Goal: Task Accomplishment & Management: Manage account settings

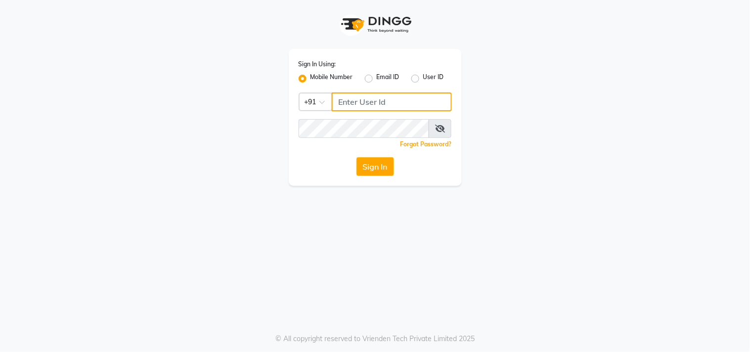
click at [362, 101] on input "Username" at bounding box center [392, 101] width 120 height 19
type input "8445771393"
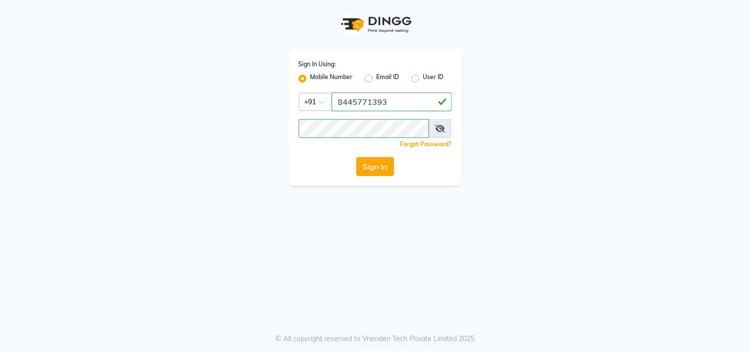
click at [374, 163] on button "Sign In" at bounding box center [375, 166] width 38 height 19
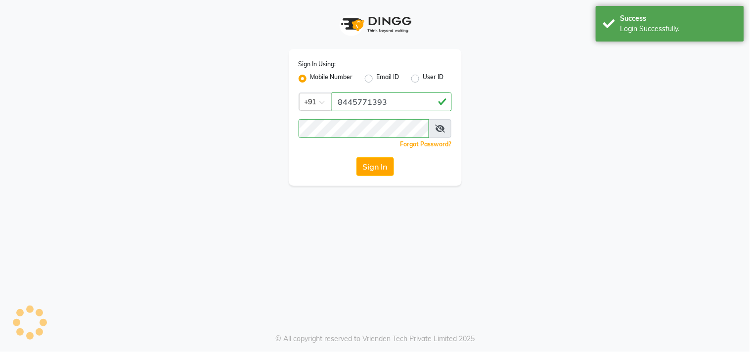
select select "service"
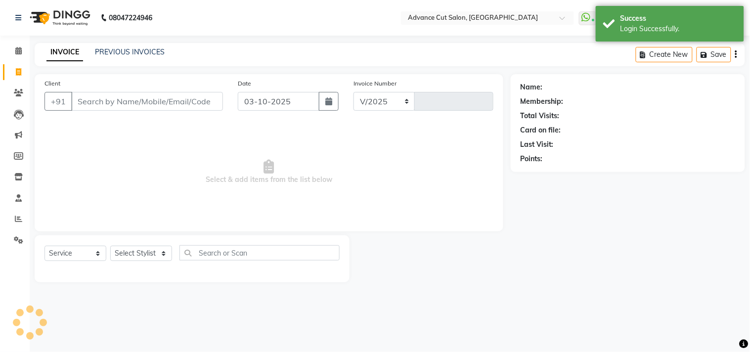
select select "922"
type input "6321"
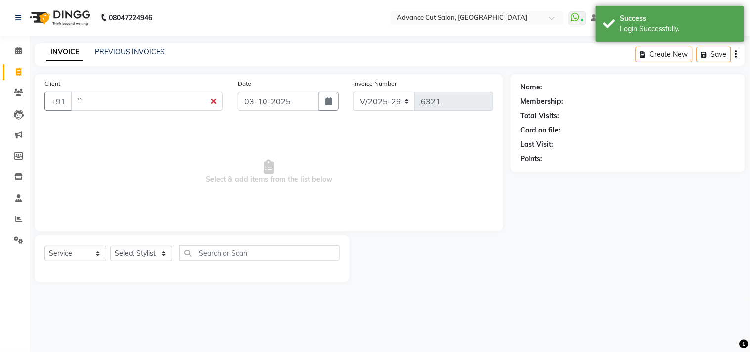
click at [453, 217] on span "Select & add items from the list below" at bounding box center [269, 172] width 449 height 99
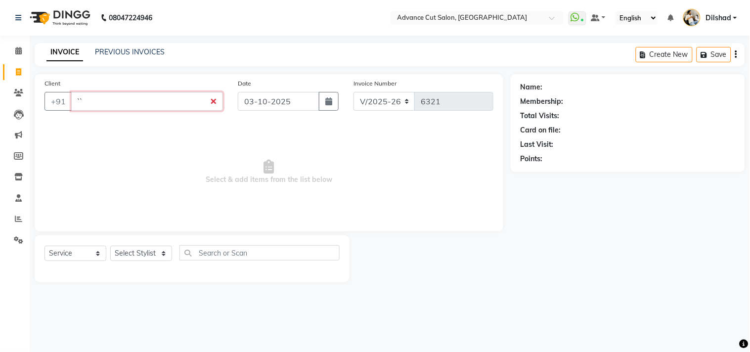
click at [96, 103] on input "``" at bounding box center [147, 101] width 152 height 19
type input "`"
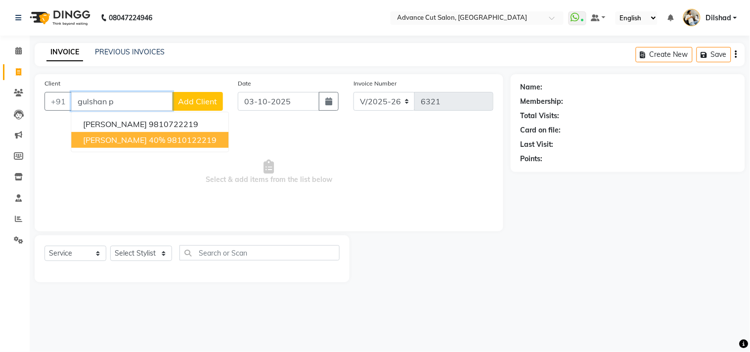
click at [93, 140] on span "[PERSON_NAME] 40%" at bounding box center [124, 140] width 82 height 10
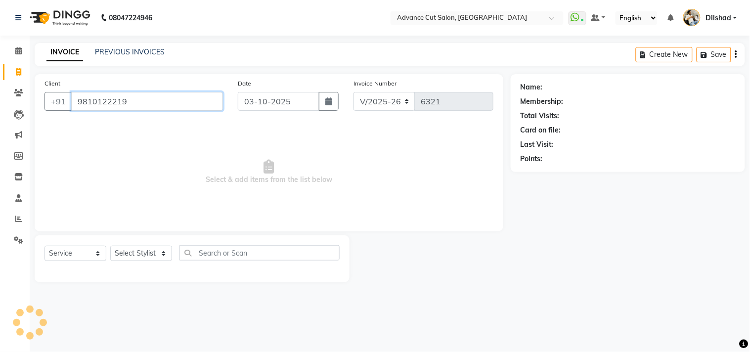
type input "9810122219"
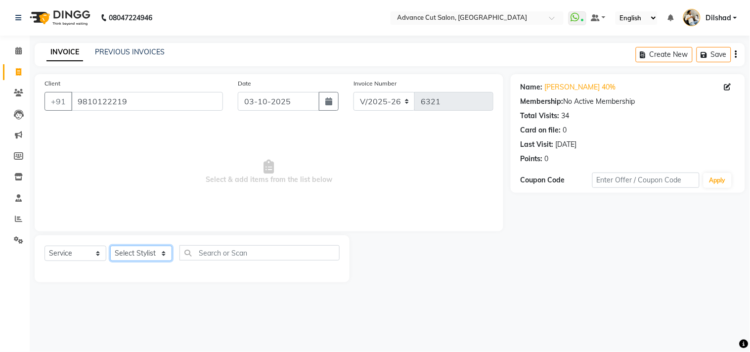
click at [132, 255] on select "Select Stylist [PERSON_NAME] [PERSON_NAME] [PERSON_NAME] [PERSON_NAME] [PERSON_…" at bounding box center [141, 253] width 62 height 15
select select "15343"
click at [110, 246] on select "Select Stylist [PERSON_NAME] [PERSON_NAME] [PERSON_NAME] [PERSON_NAME] [PERSON_…" at bounding box center [141, 253] width 62 height 15
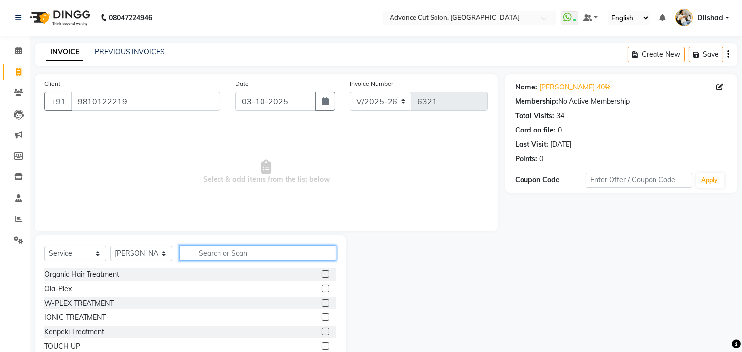
click at [217, 255] on input "text" at bounding box center [257, 252] width 157 height 15
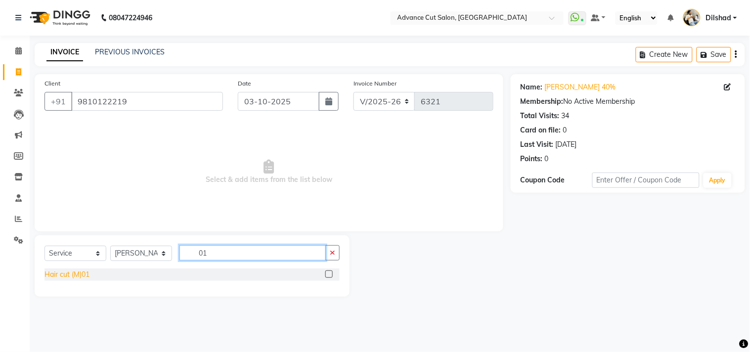
type input "01"
click at [55, 278] on div "Hair cut (M)01" at bounding box center [67, 274] width 45 height 10
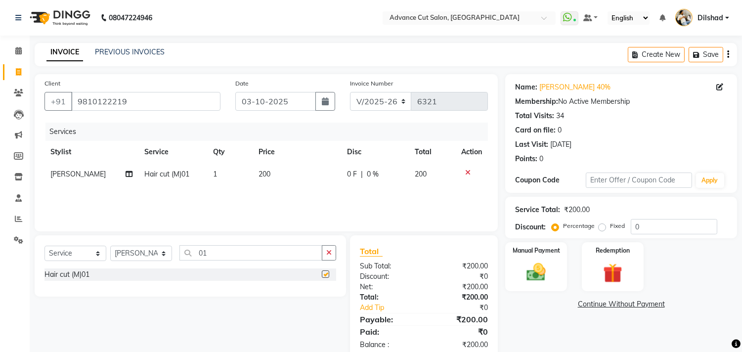
checkbox input "false"
click at [545, 277] on img at bounding box center [536, 272] width 33 height 23
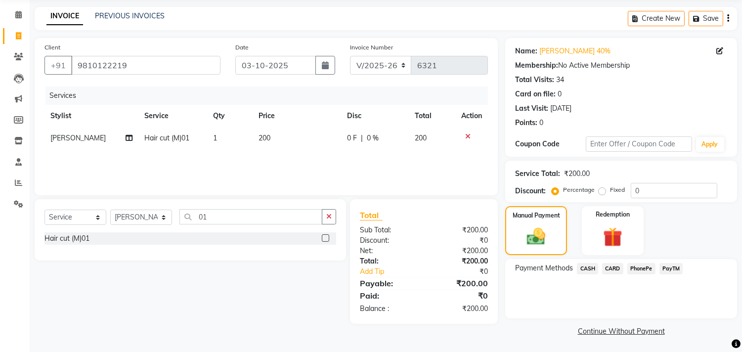
scroll to position [37, 0]
click at [684, 267] on div "Payment Methods CASH CARD PhonePe PayTM" at bounding box center [621, 269] width 212 height 13
click at [675, 268] on span "PayTM" at bounding box center [672, 268] width 24 height 11
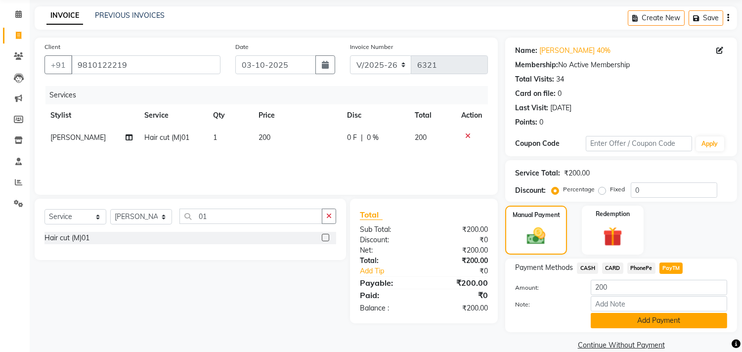
click at [668, 325] on button "Add Payment" at bounding box center [659, 320] width 136 height 15
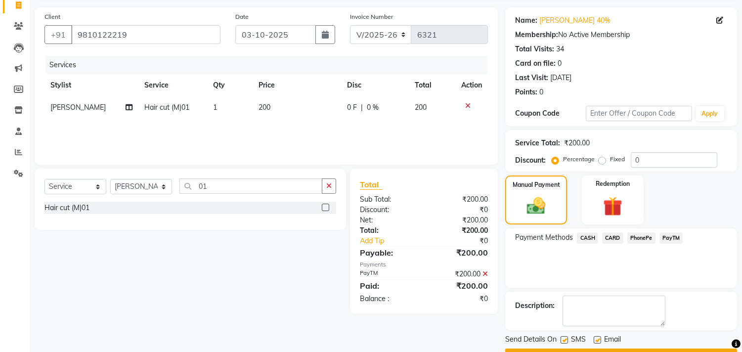
scroll to position [92, 0]
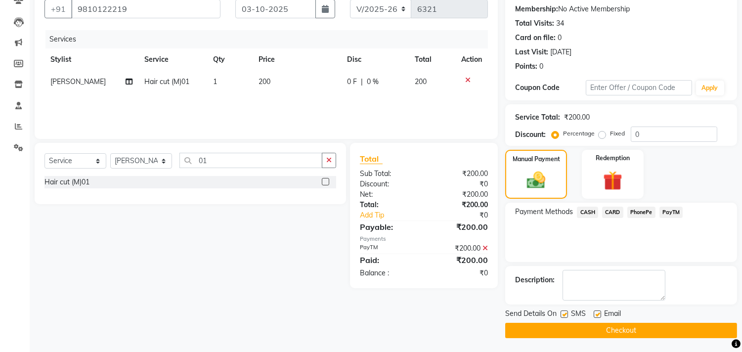
click at [661, 327] on button "Checkout" at bounding box center [621, 330] width 232 height 15
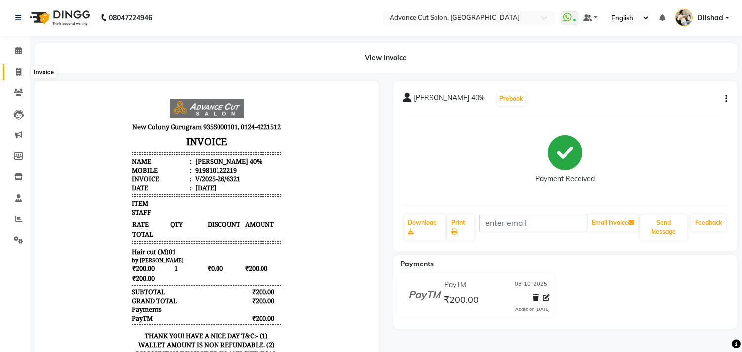
click at [14, 77] on span at bounding box center [18, 72] width 17 height 11
select select "service"
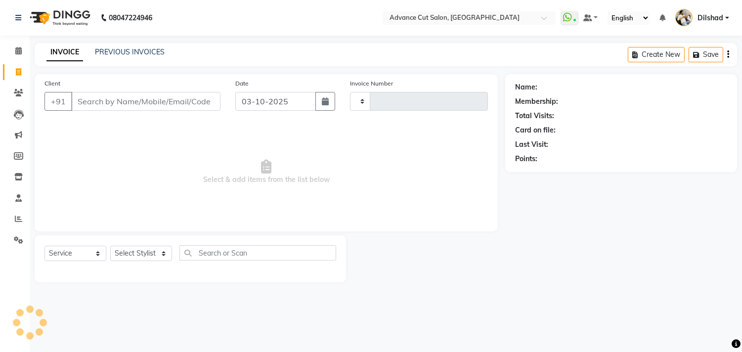
type input "6322"
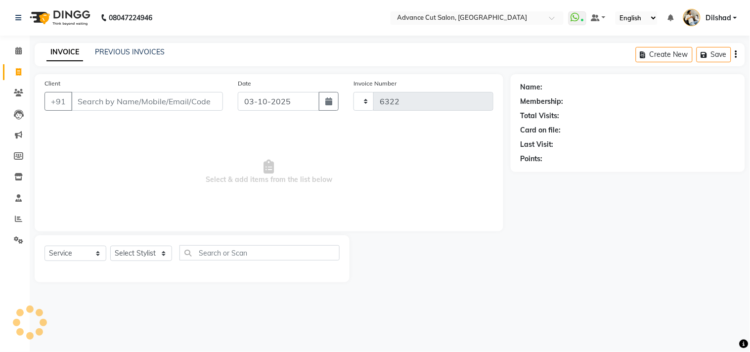
select select "922"
click at [18, 222] on icon at bounding box center [18, 218] width 7 height 7
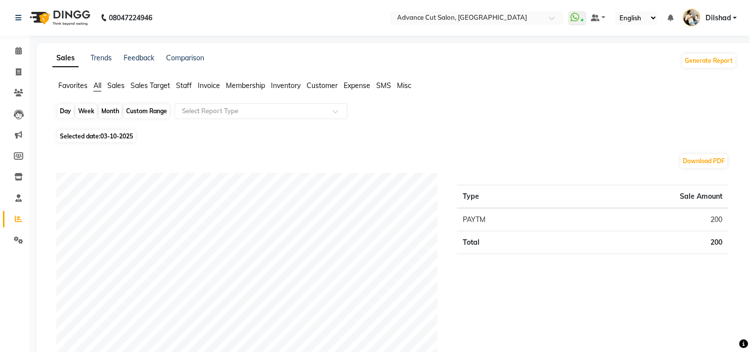
click at [61, 109] on div "Day" at bounding box center [65, 111] width 16 height 14
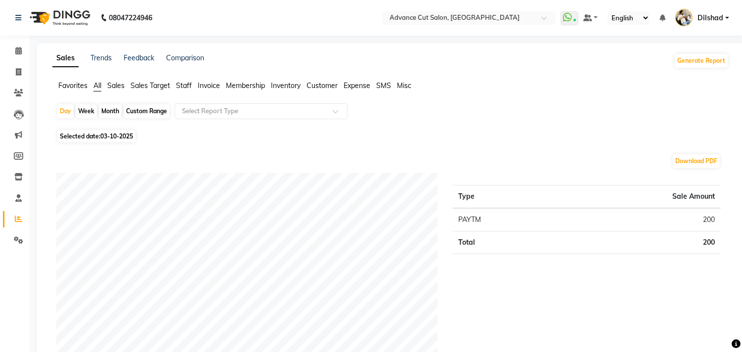
select select "10"
select select "2025"
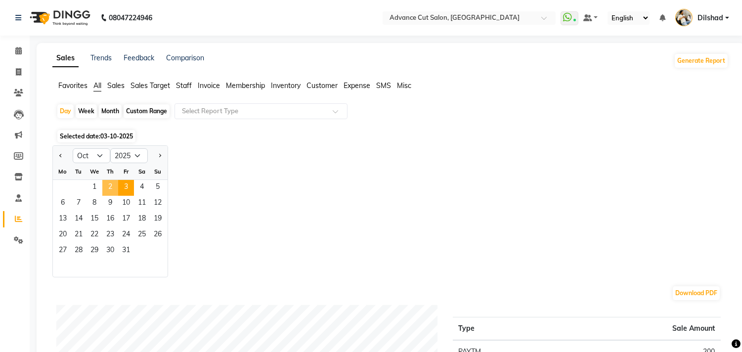
click at [106, 185] on span "2" at bounding box center [110, 188] width 16 height 16
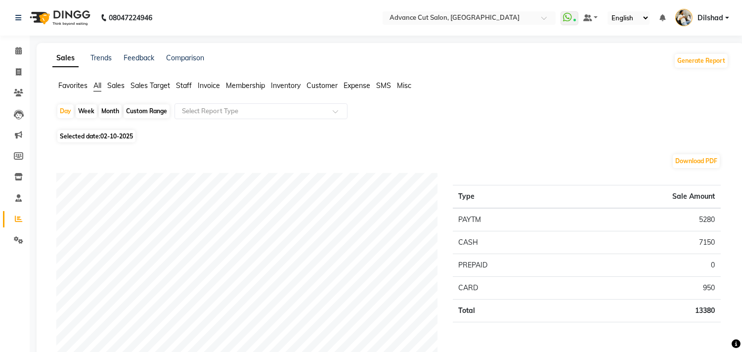
click at [119, 86] on span "Sales" at bounding box center [115, 85] width 17 height 9
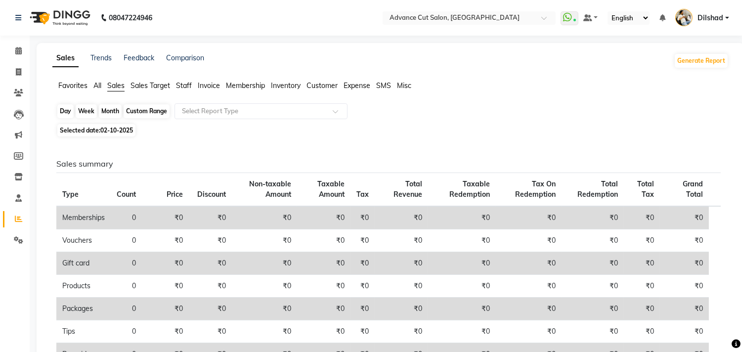
click at [64, 111] on div "Day" at bounding box center [65, 111] width 16 height 14
select select "10"
select select "2025"
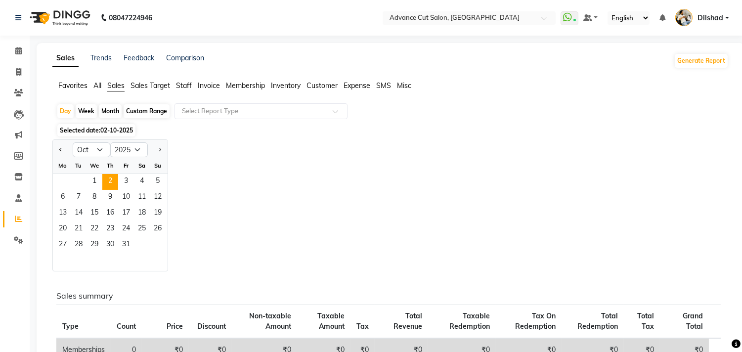
click at [189, 83] on span "Staff" at bounding box center [184, 85] width 16 height 9
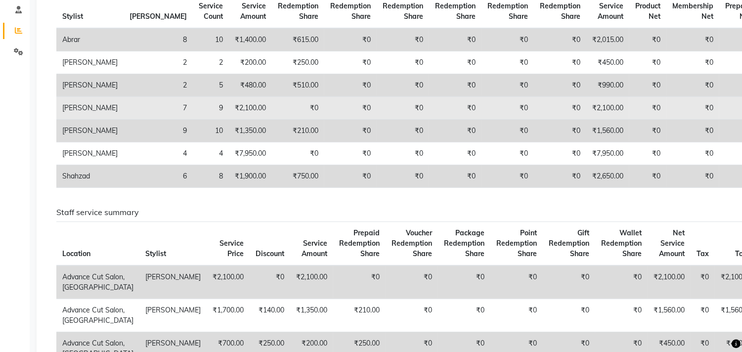
scroll to position [110, 0]
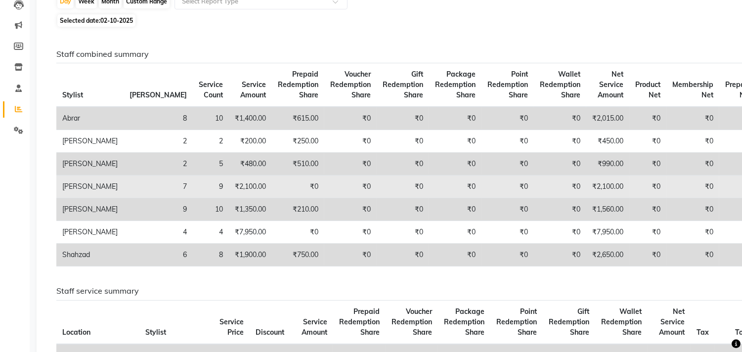
click at [377, 114] on td "₹0" at bounding box center [403, 118] width 52 height 23
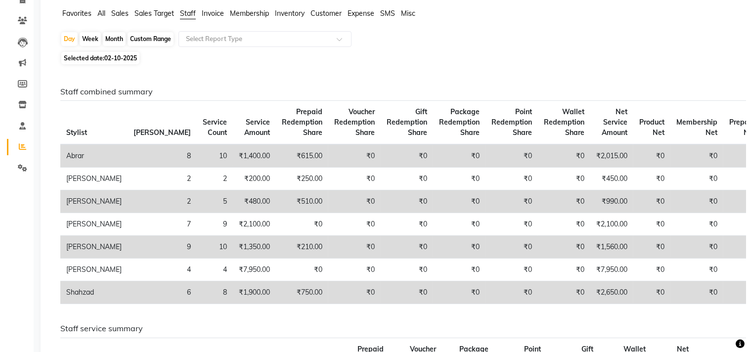
scroll to position [0, 0]
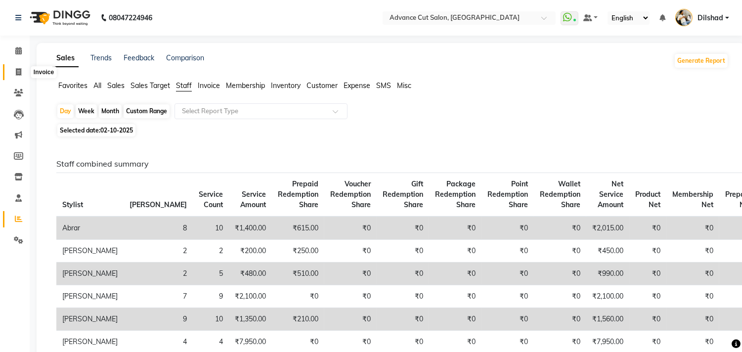
click at [10, 72] on span at bounding box center [18, 72] width 17 height 11
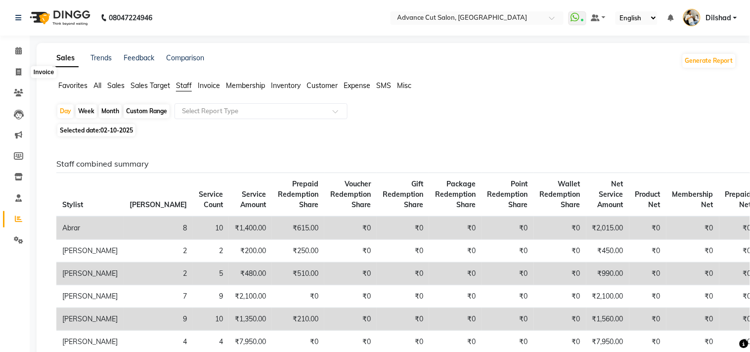
select select "922"
select select "service"
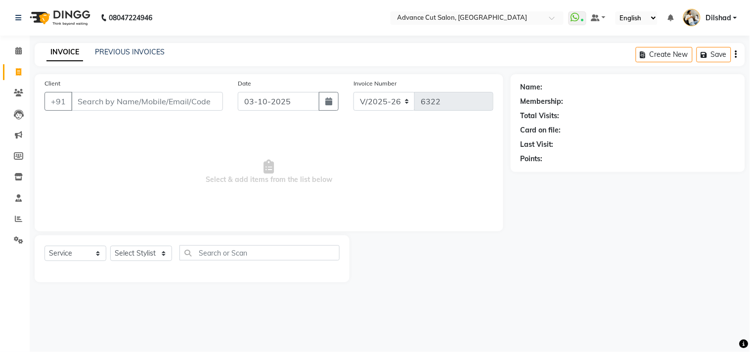
click at [238, 46] on div "INVOICE PREVIOUS INVOICES Create New Save" at bounding box center [390, 54] width 711 height 23
click at [331, 53] on div "INVOICE PREVIOUS INVOICES Create New Save" at bounding box center [390, 54] width 711 height 23
click at [294, 75] on div "Client +91 Date [DATE] Invoice Number V/2025 V/[PHONE_NUMBER] Select & add item…" at bounding box center [269, 152] width 469 height 157
click at [188, 121] on div "Client +91 Date [DATE] Invoice Number V/2025 V/[PHONE_NUMBER] Select & add item…" at bounding box center [269, 152] width 469 height 157
click at [200, 68] on main "INVOICE PREVIOUS INVOICES Create New Save Client +91 Date [DATE] Invoice Number…" at bounding box center [390, 170] width 720 height 254
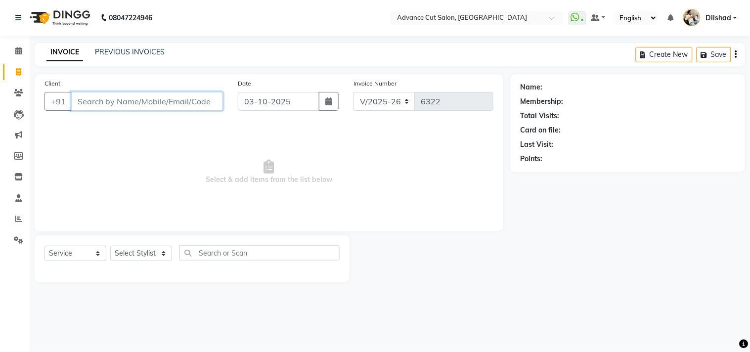
click at [141, 101] on input "Client" at bounding box center [147, 101] width 152 height 19
click at [139, 142] on span "Select & add items from the list below" at bounding box center [269, 172] width 449 height 99
click at [196, 44] on div "INVOICE PREVIOUS INVOICES Create New Save" at bounding box center [390, 54] width 711 height 23
click at [144, 53] on link "PREVIOUS INVOICES" at bounding box center [130, 51] width 70 height 9
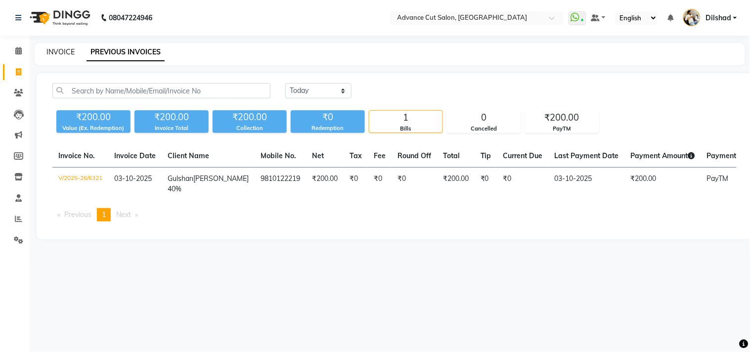
click at [67, 54] on link "INVOICE" at bounding box center [60, 51] width 28 height 9
select select "service"
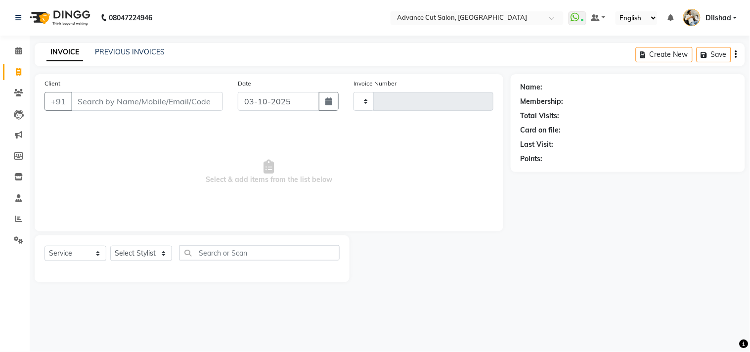
type input "6322"
select select "922"
click at [86, 145] on span "Select & add items from the list below" at bounding box center [269, 172] width 449 height 99
click at [245, 74] on div "Client +91 Date [DATE] Invoice Number V/2025 V/[PHONE_NUMBER] Select & add item…" at bounding box center [269, 152] width 469 height 157
click at [238, 20] on nav "08047224946 Select Location × Advance Cut Salon, [GEOGRAPHIC_DATA] WhatsApp Sta…" at bounding box center [375, 18] width 750 height 36
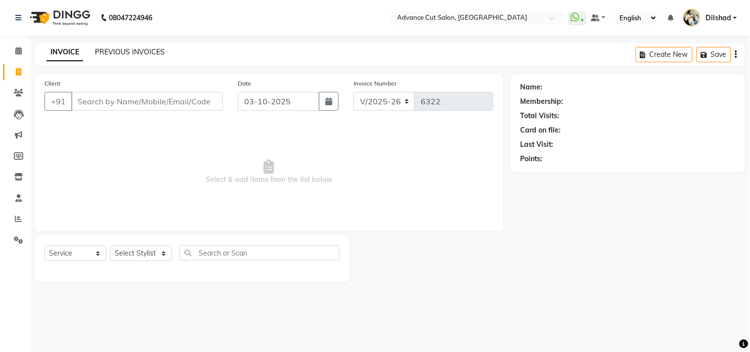
click at [116, 54] on link "PREVIOUS INVOICES" at bounding box center [130, 51] width 70 height 9
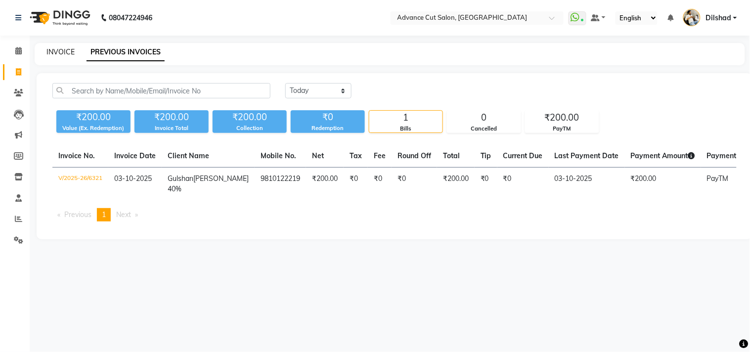
click at [60, 55] on link "INVOICE" at bounding box center [60, 51] width 28 height 9
select select "service"
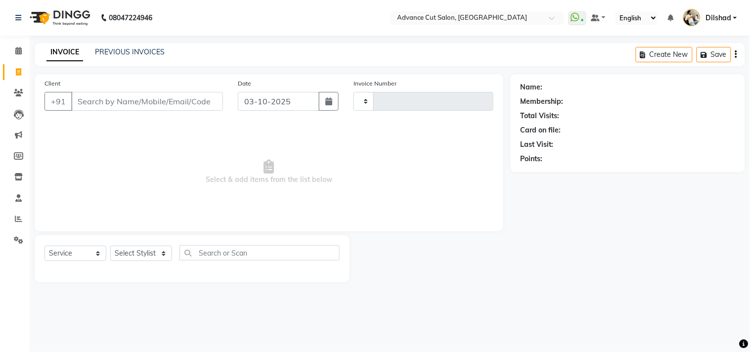
type input "6322"
select select "922"
click at [221, 45] on div "INVOICE PREVIOUS INVOICES Create New Save" at bounding box center [390, 54] width 711 height 23
click at [214, 48] on div "INVOICE PREVIOUS INVOICES Create New Save" at bounding box center [390, 54] width 711 height 23
click at [224, 55] on div "INVOICE PREVIOUS INVOICES Create New Save" at bounding box center [390, 54] width 711 height 23
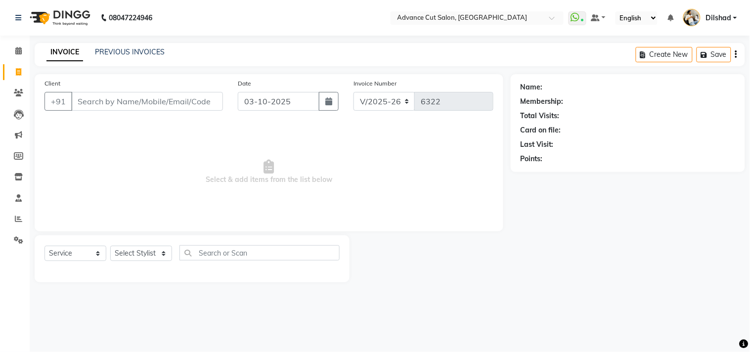
click at [121, 60] on div "INVOICE PREVIOUS INVOICES Create New Save" at bounding box center [390, 54] width 711 height 23
click at [128, 54] on link "PREVIOUS INVOICES" at bounding box center [130, 51] width 70 height 9
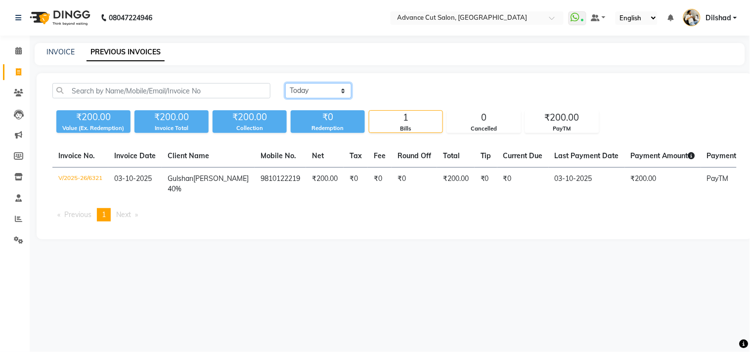
drag, startPoint x: 302, startPoint y: 89, endPoint x: 302, endPoint y: 96, distance: 6.4
click at [302, 89] on select "[DATE] [DATE] Custom Range" at bounding box center [318, 90] width 66 height 15
select select "range"
click at [285, 83] on select "[DATE] [DATE] Custom Range" at bounding box center [318, 90] width 66 height 15
click at [400, 86] on input "03-10-2025" at bounding box center [398, 91] width 69 height 14
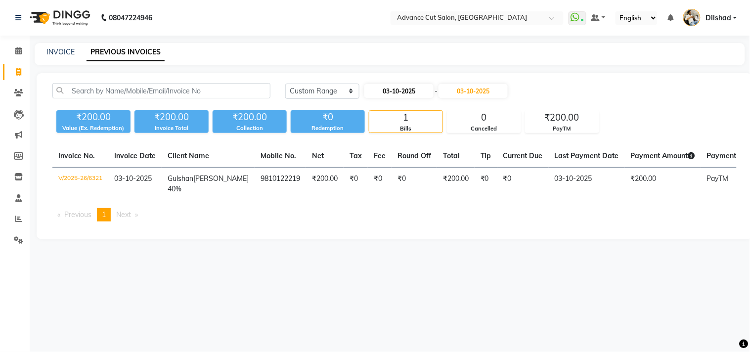
select select "10"
select select "2025"
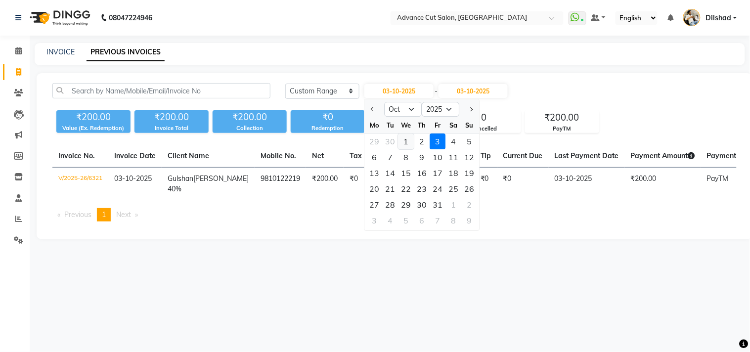
click at [401, 138] on div "1" at bounding box center [407, 142] width 16 height 16
type input "01-10-2025"
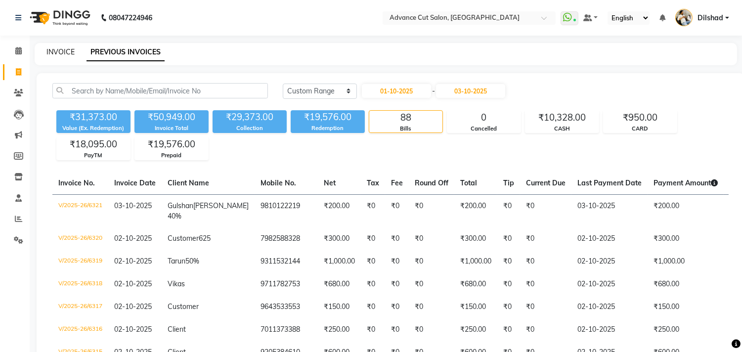
click at [60, 53] on link "INVOICE" at bounding box center [60, 51] width 28 height 9
select select "service"
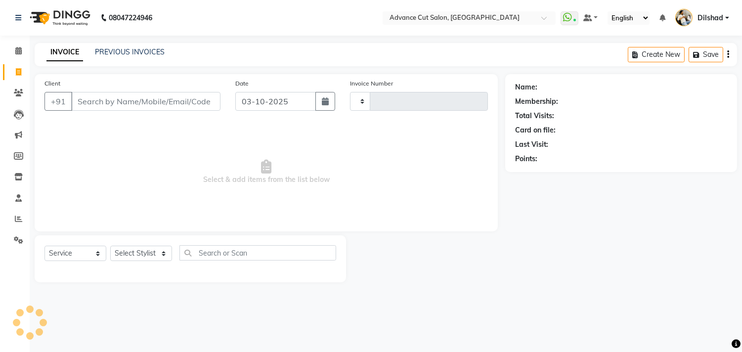
type input "6322"
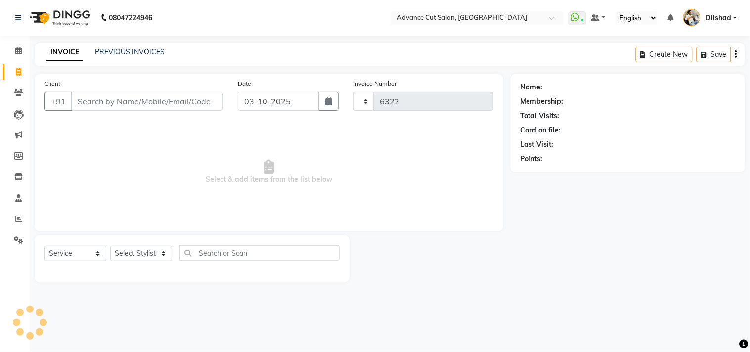
select select "922"
click at [198, 58] on div "INVOICE PREVIOUS INVOICES Create New Save" at bounding box center [390, 54] width 711 height 23
click at [132, 53] on link "PREVIOUS INVOICES" at bounding box center [130, 51] width 70 height 9
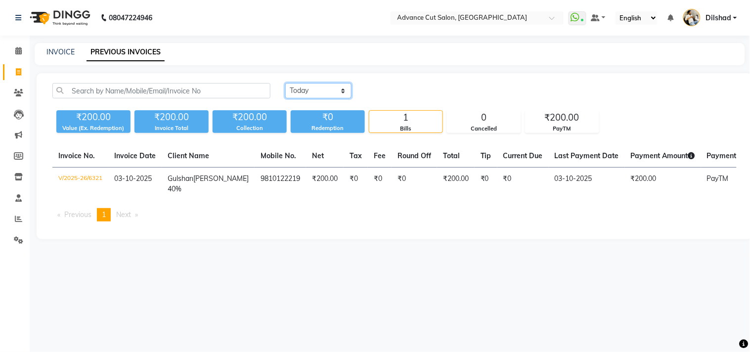
click at [331, 83] on select "[DATE] [DATE] Custom Range" at bounding box center [318, 90] width 66 height 15
click at [285, 83] on select "[DATE] [DATE] Custom Range" at bounding box center [318, 90] width 66 height 15
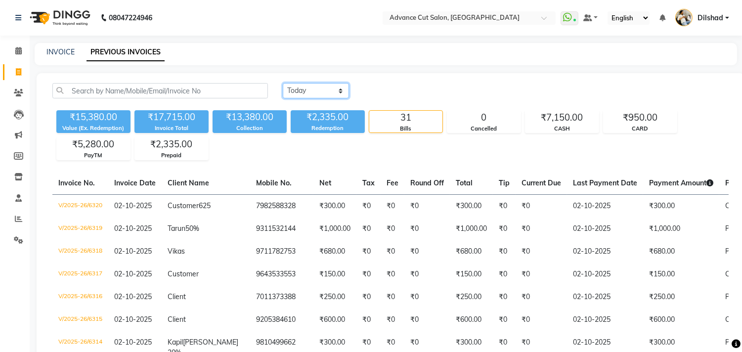
click at [332, 97] on select "[DATE] [DATE] Custom Range" at bounding box center [316, 90] width 66 height 15
select select "range"
click at [283, 83] on select "[DATE] [DATE] Custom Range" at bounding box center [316, 90] width 66 height 15
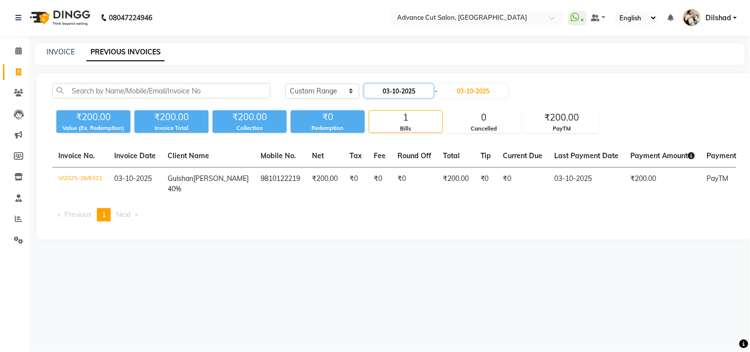
click at [408, 95] on input "03-10-2025" at bounding box center [398, 91] width 69 height 14
select select "10"
select select "2025"
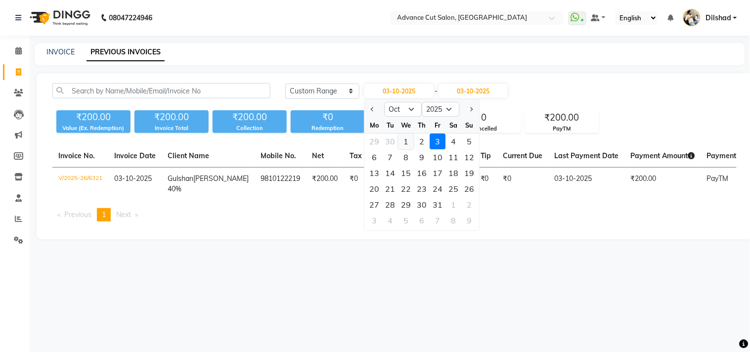
click at [407, 141] on div "1" at bounding box center [407, 142] width 16 height 16
type input "01-10-2025"
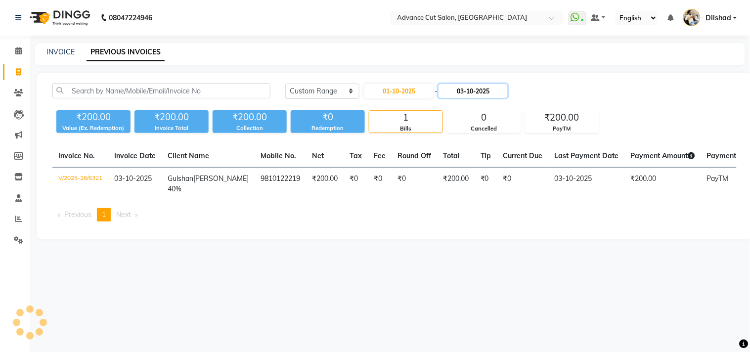
click at [490, 88] on input "03-10-2025" at bounding box center [473, 91] width 69 height 14
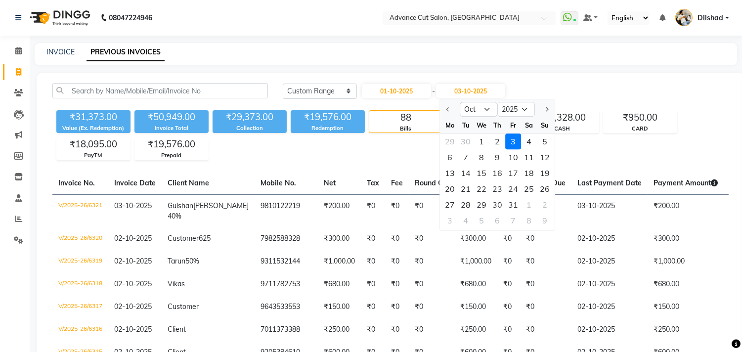
click at [482, 142] on div "1" at bounding box center [482, 142] width 16 height 16
type input "01-10-2025"
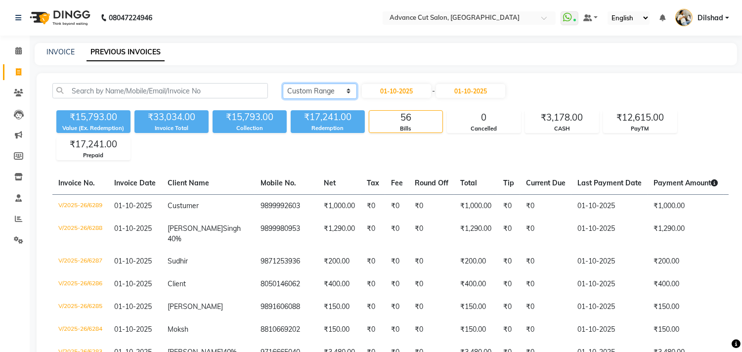
click at [340, 89] on select "[DATE] [DATE] Custom Range" at bounding box center [320, 91] width 74 height 15
select select "[DATE]"
click at [283, 84] on select "[DATE] [DATE] Custom Range" at bounding box center [320, 91] width 74 height 15
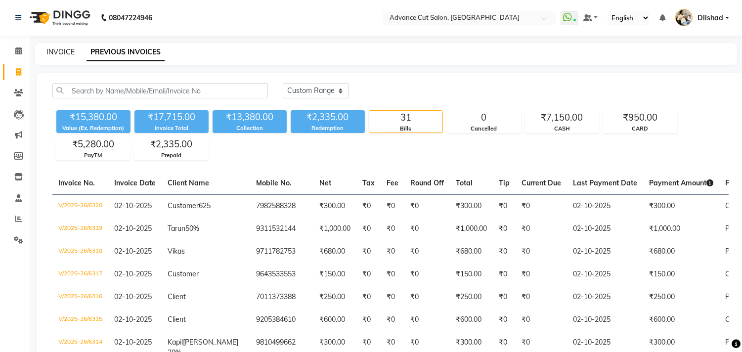
click at [55, 55] on link "INVOICE" at bounding box center [60, 51] width 28 height 9
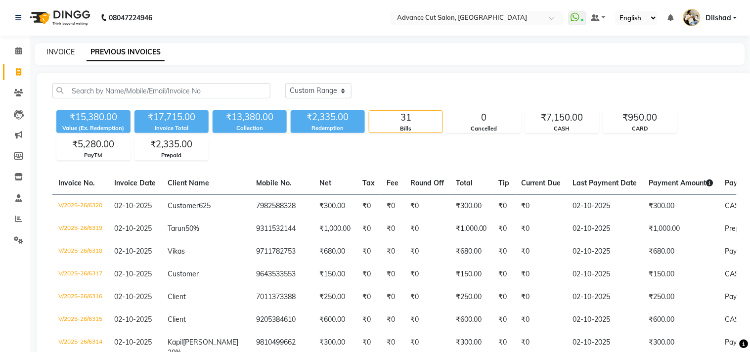
select select "922"
select select "service"
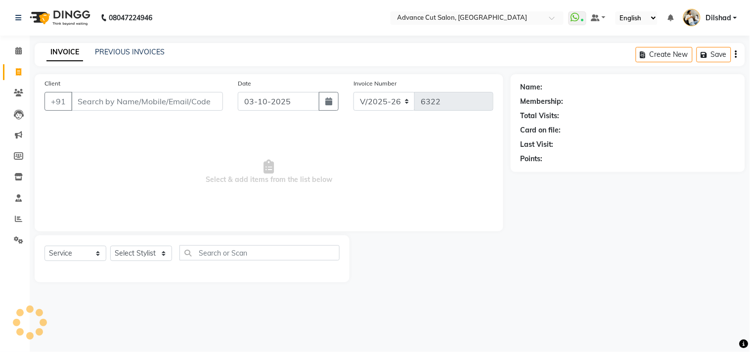
click at [220, 33] on nav "08047224946 Select Location × Advance Cut Salon, [GEOGRAPHIC_DATA] WhatsApp Sta…" at bounding box center [375, 18] width 750 height 36
click at [154, 253] on select "Select Stylist [PERSON_NAME] [PERSON_NAME] [PERSON_NAME] [PERSON_NAME] [PERSON_…" at bounding box center [141, 253] width 62 height 15
select select "87863"
click at [110, 246] on select "Select Stylist [PERSON_NAME] [PERSON_NAME] [PERSON_NAME] [PERSON_NAME] [PERSON_…" at bounding box center [141, 253] width 62 height 15
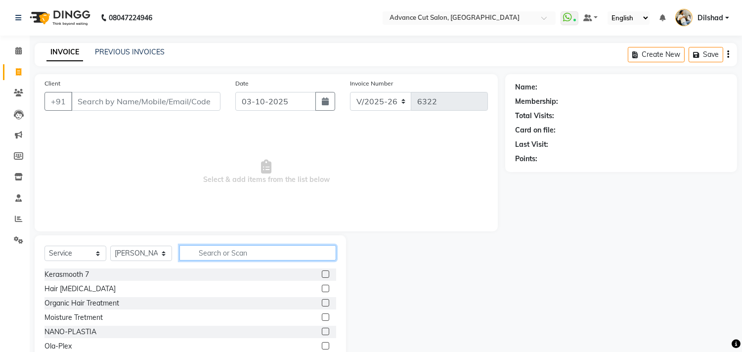
click at [215, 254] on input "text" at bounding box center [257, 252] width 157 height 15
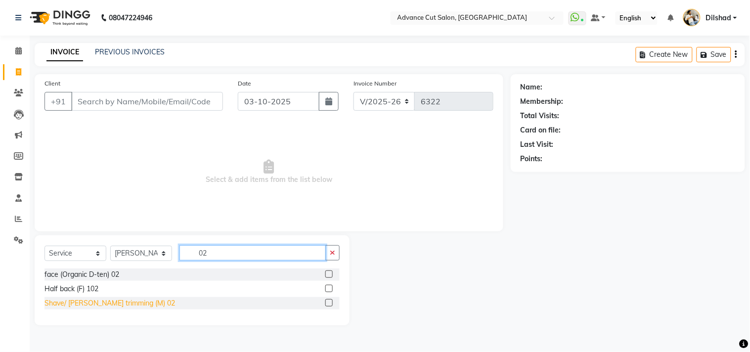
type input "02"
click at [66, 302] on div "Shave/ [PERSON_NAME] trimming (M) 02" at bounding box center [110, 303] width 131 height 10
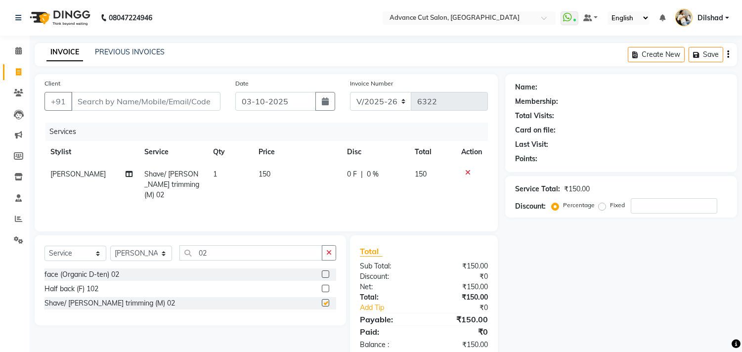
checkbox input "false"
click at [94, 101] on input "Client" at bounding box center [145, 101] width 149 height 19
type input "9"
type input "0"
type input "9599958999"
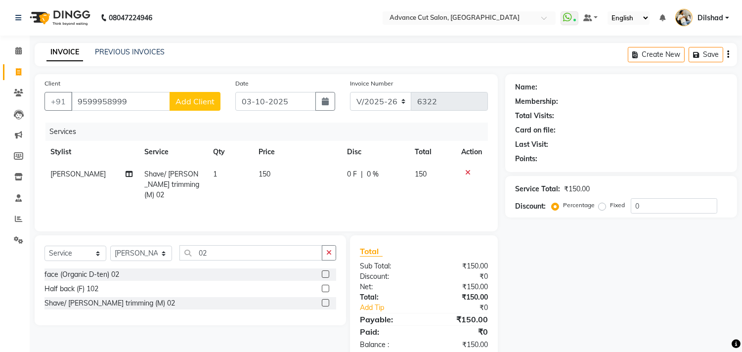
click at [193, 104] on span "Add Client" at bounding box center [195, 101] width 39 height 10
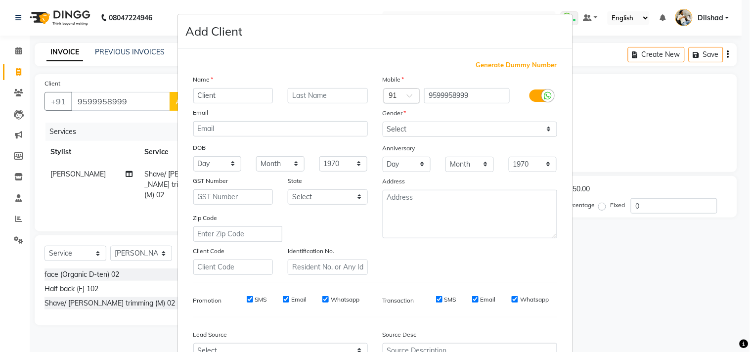
type input "Client"
drag, startPoint x: 385, startPoint y: 129, endPoint x: 393, endPoint y: 132, distance: 8.4
click at [385, 129] on select "Select [DEMOGRAPHIC_DATA] [DEMOGRAPHIC_DATA] Other Prefer Not To Say" at bounding box center [470, 129] width 175 height 15
select select "[DEMOGRAPHIC_DATA]"
click at [383, 122] on select "Select [DEMOGRAPHIC_DATA] [DEMOGRAPHIC_DATA] Other Prefer Not To Say" at bounding box center [470, 129] width 175 height 15
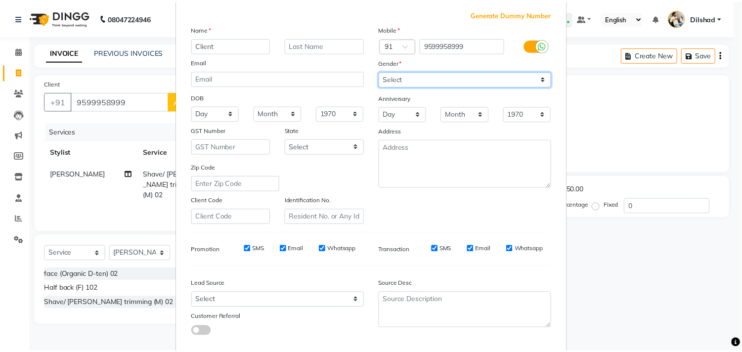
scroll to position [105, 0]
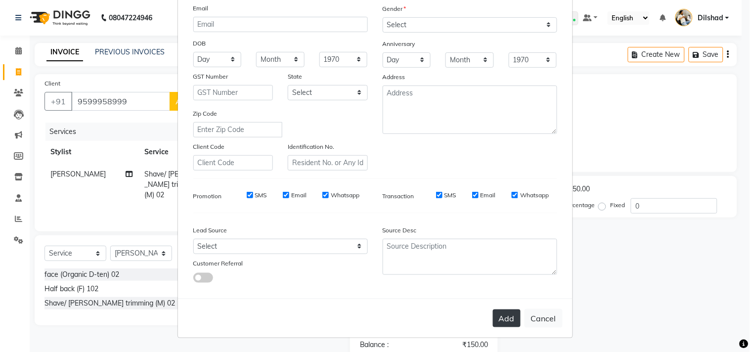
click at [508, 326] on button "Add" at bounding box center [507, 319] width 28 height 18
select select
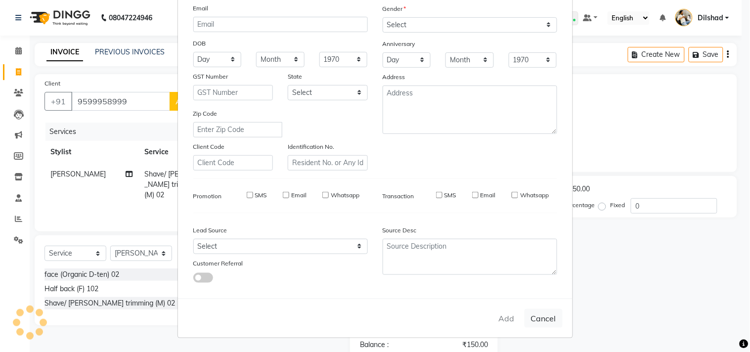
select select
checkbox input "false"
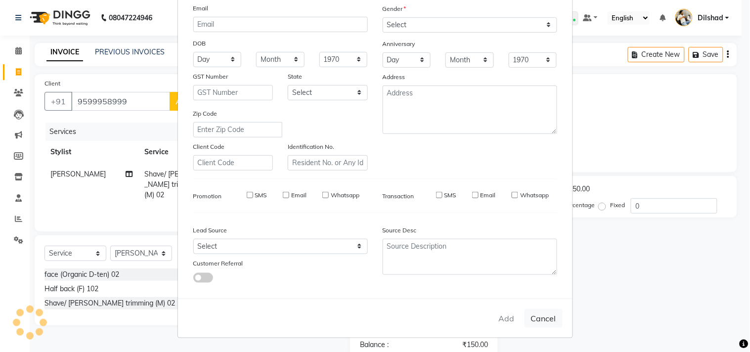
checkbox input "false"
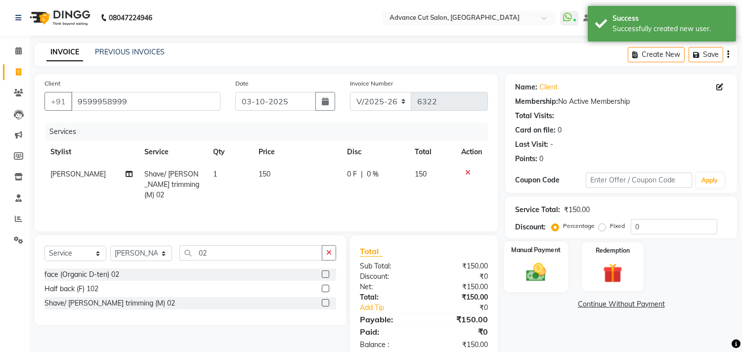
click at [545, 273] on img at bounding box center [536, 272] width 33 height 23
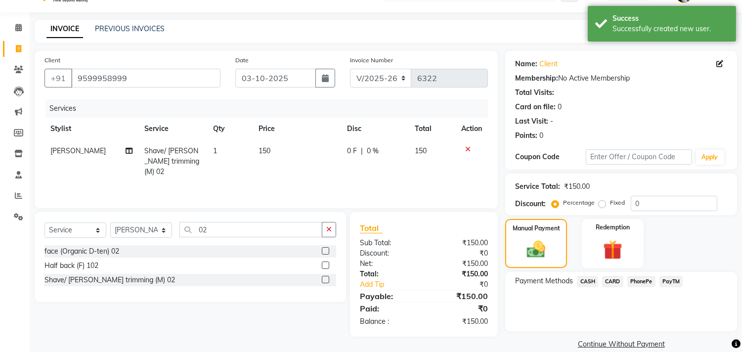
scroll to position [37, 0]
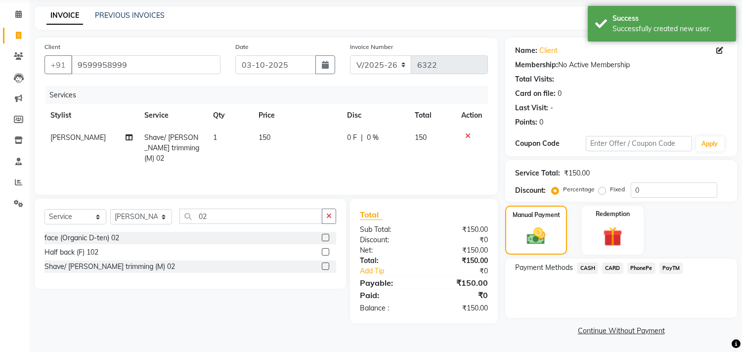
click at [666, 264] on span "PayTM" at bounding box center [672, 268] width 24 height 11
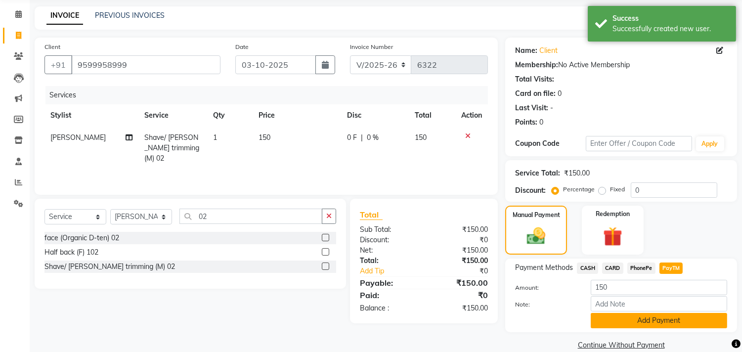
click at [650, 318] on button "Add Payment" at bounding box center [659, 320] width 136 height 15
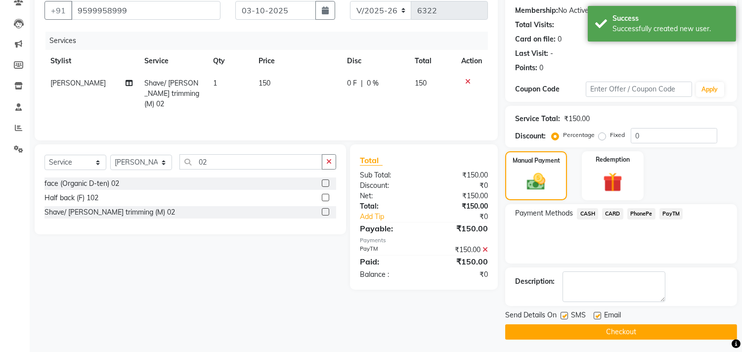
scroll to position [92, 0]
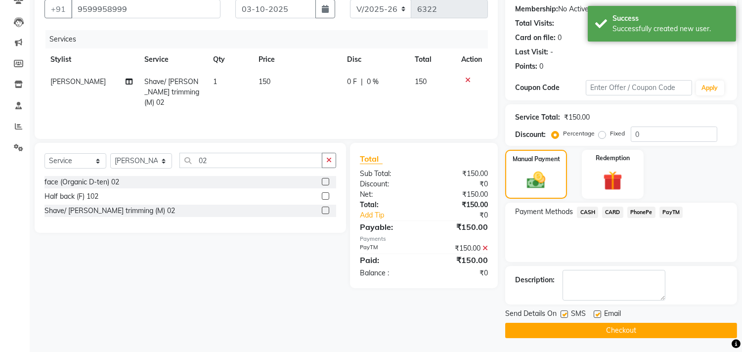
click at [564, 312] on label at bounding box center [564, 314] width 7 height 7
click at [564, 312] on input "checkbox" at bounding box center [564, 315] width 6 height 6
checkbox input "false"
click at [592, 313] on div "SMS" at bounding box center [577, 315] width 33 height 12
click at [604, 329] on button "Checkout" at bounding box center [621, 330] width 232 height 15
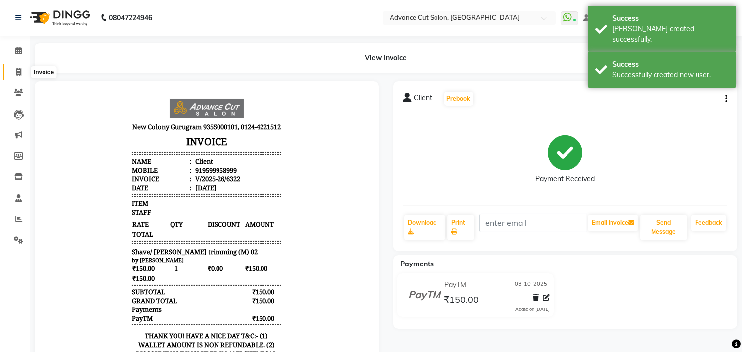
click at [16, 74] on icon at bounding box center [18, 71] width 5 height 7
select select "service"
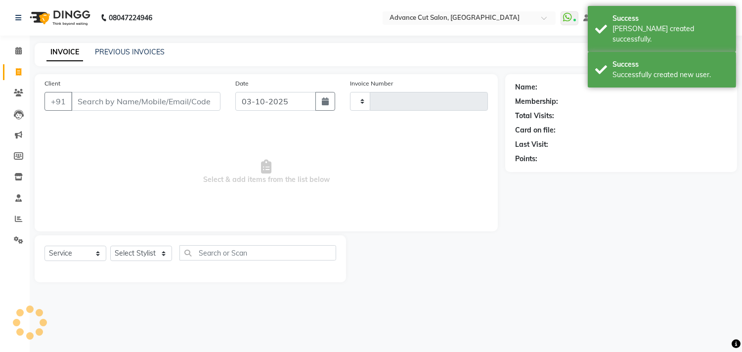
type input "6323"
select select "922"
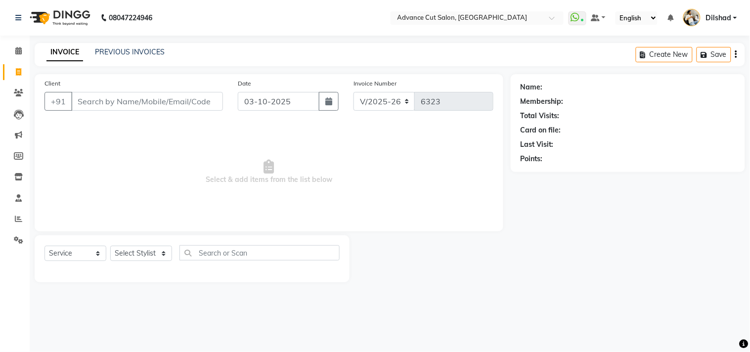
drag, startPoint x: 10, startPoint y: 75, endPoint x: 62, endPoint y: 0, distance: 90.3
click at [10, 75] on span at bounding box center [18, 72] width 17 height 11
select select "service"
select select "922"
type input "6323"
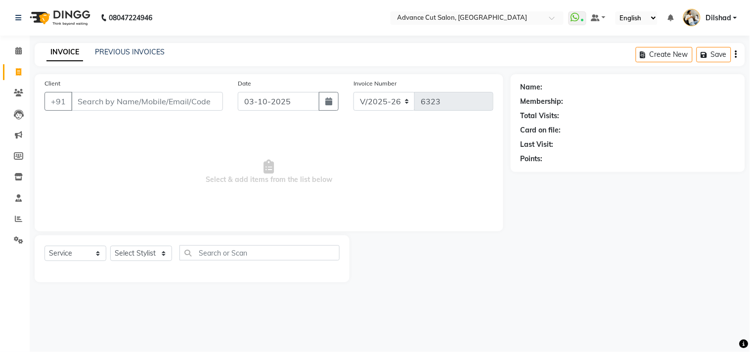
click at [189, 70] on main "INVOICE PREVIOUS INVOICES Create New Save Client +91 Date [DATE] Invoice Number…" at bounding box center [390, 170] width 720 height 254
click at [103, 94] on input "Client" at bounding box center [147, 101] width 152 height 19
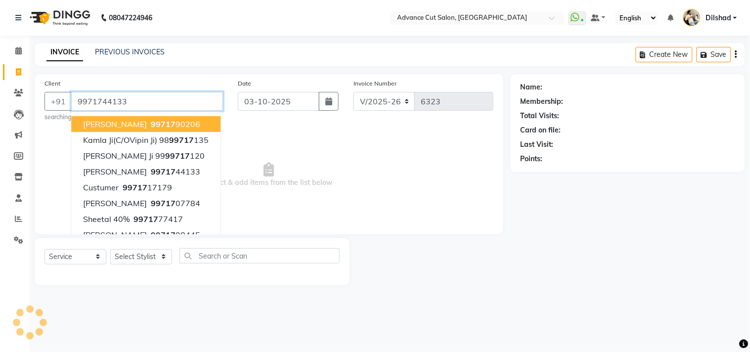
type input "9971744133"
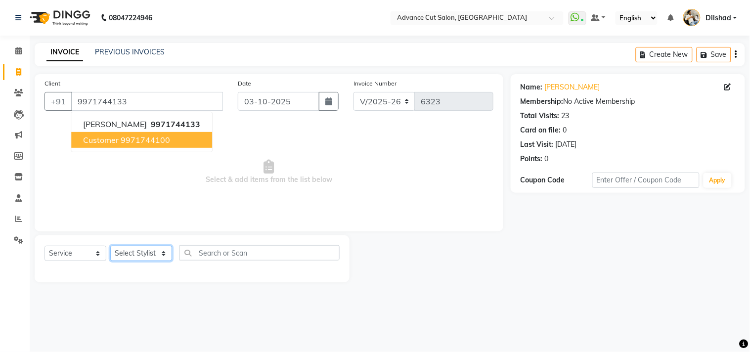
drag, startPoint x: 134, startPoint y: 253, endPoint x: 135, endPoint y: 248, distance: 5.2
click at [134, 253] on select "Select Stylist [PERSON_NAME] [PERSON_NAME] [PERSON_NAME] [PERSON_NAME] [PERSON_…" at bounding box center [141, 253] width 62 height 15
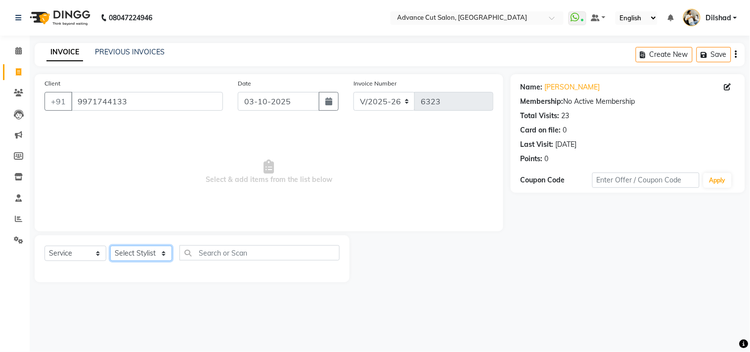
select select "25769"
click at [110, 246] on select "Select Stylist [PERSON_NAME] [PERSON_NAME] [PERSON_NAME] [PERSON_NAME] [PERSON_…" at bounding box center [141, 253] width 62 height 15
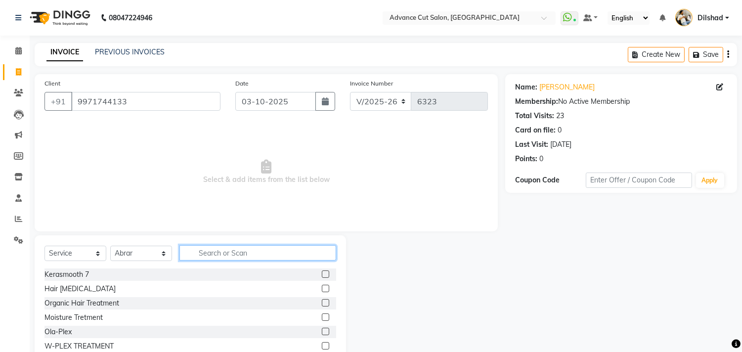
click at [207, 248] on input "text" at bounding box center [257, 252] width 157 height 15
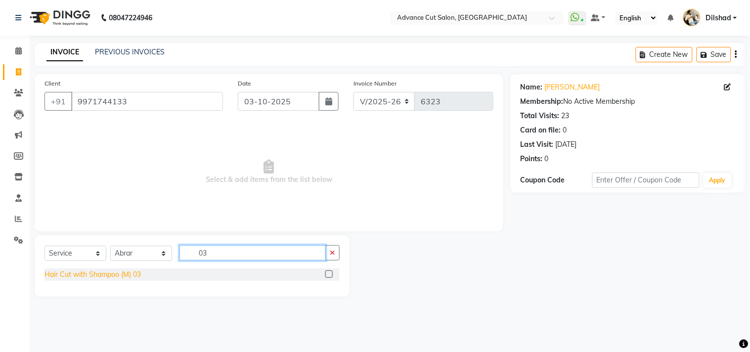
type input "03"
click at [91, 269] on div "Hair Cut with Shampoo (M) 03" at bounding box center [93, 274] width 96 height 10
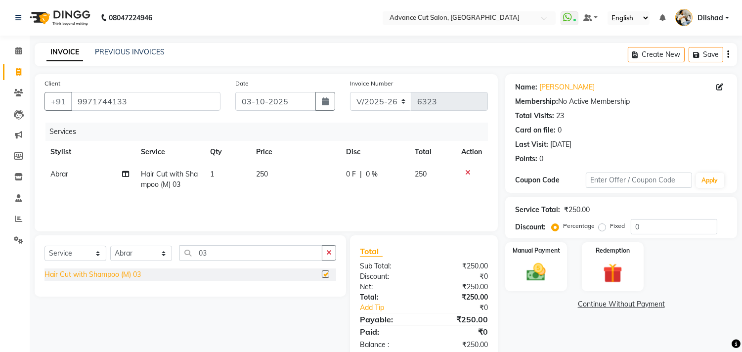
checkbox input "false"
click at [529, 283] on img at bounding box center [536, 272] width 33 height 23
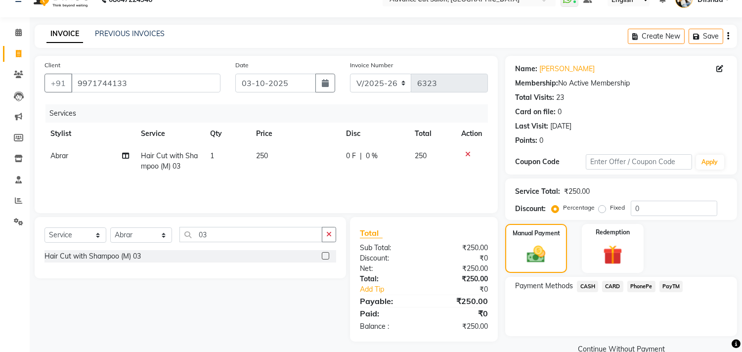
scroll to position [37, 0]
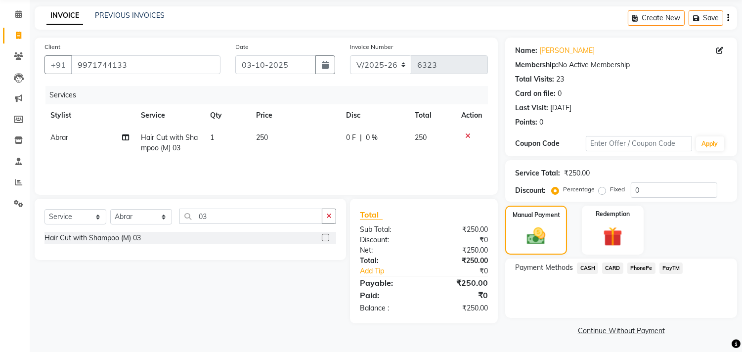
click at [589, 268] on span "CASH" at bounding box center [587, 268] width 21 height 11
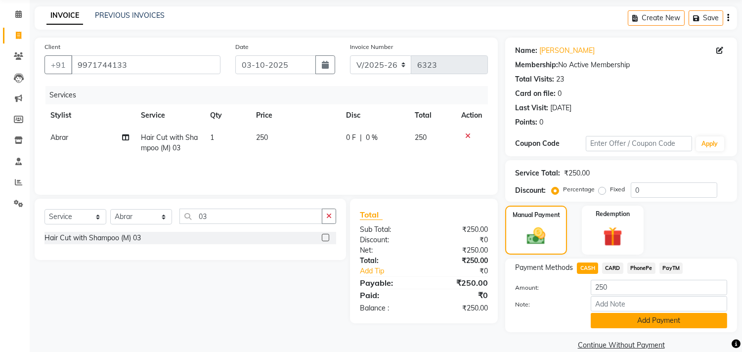
click at [622, 322] on button "Add Payment" at bounding box center [659, 320] width 136 height 15
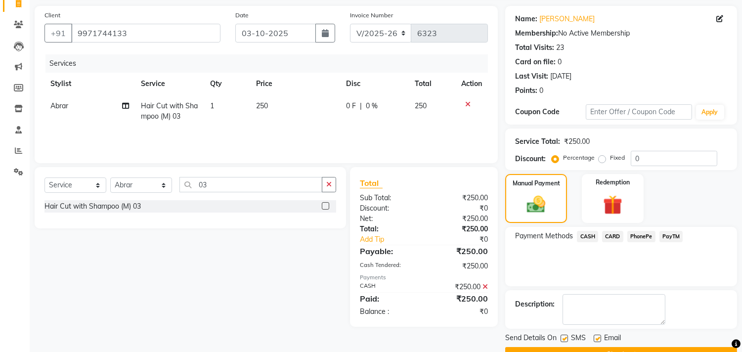
scroll to position [92, 0]
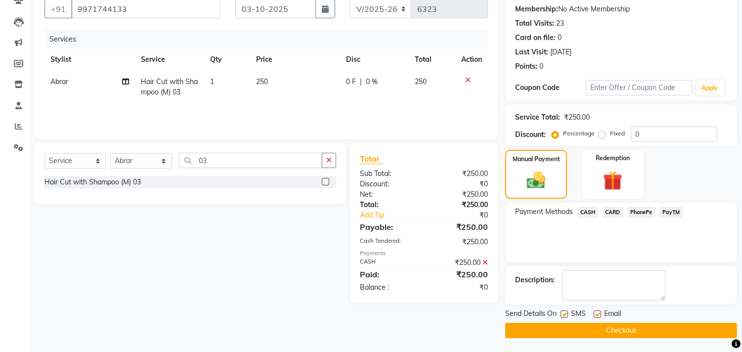
click at [621, 326] on button "Checkout" at bounding box center [621, 330] width 232 height 15
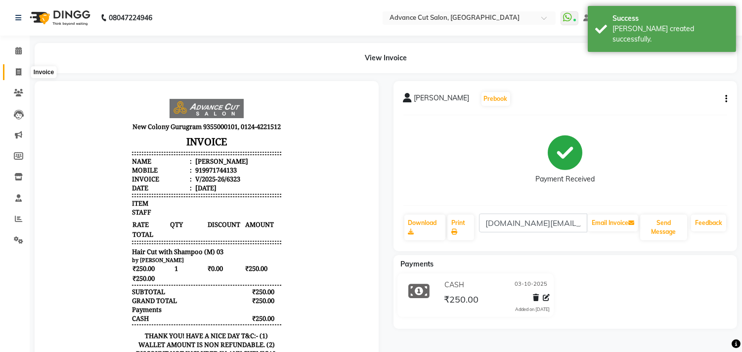
click at [16, 69] on icon at bounding box center [18, 71] width 5 height 7
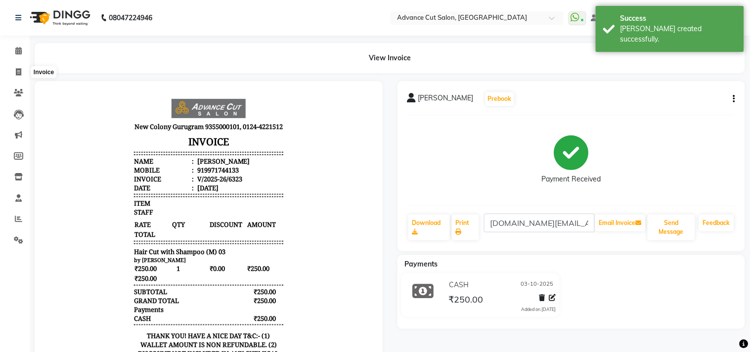
select select "922"
select select "service"
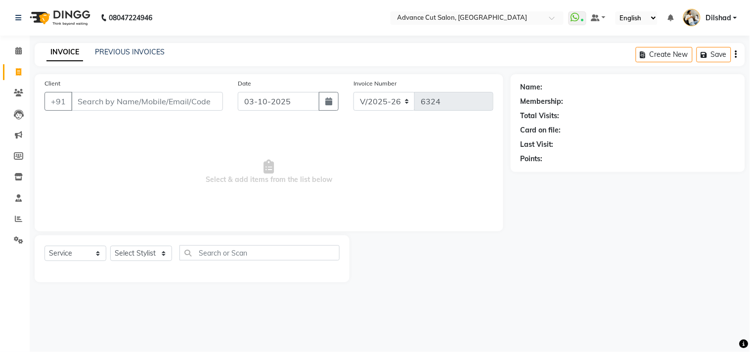
click at [215, 40] on div "08047224946 Select Location × Advance Cut Salon, [GEOGRAPHIC_DATA] WhatsApp Sta…" at bounding box center [375, 176] width 750 height 352
click at [98, 102] on input "Client" at bounding box center [147, 101] width 152 height 19
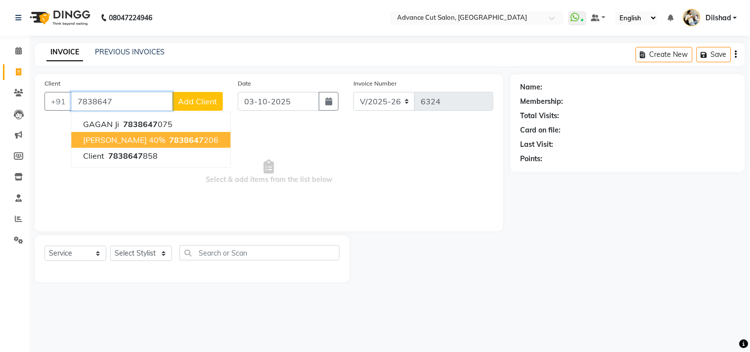
click at [125, 136] on span "[PERSON_NAME] 40%" at bounding box center [124, 140] width 82 height 10
type input "7838647206"
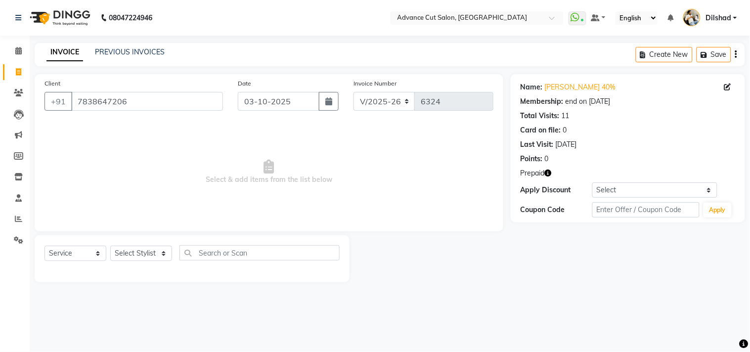
click at [547, 174] on icon "button" at bounding box center [548, 173] width 7 height 7
click at [550, 174] on icon "button" at bounding box center [548, 173] width 7 height 7
click at [548, 174] on icon "button" at bounding box center [548, 173] width 7 height 7
click at [132, 248] on select "Select Stylist [PERSON_NAME] [PERSON_NAME] [PERSON_NAME] [PERSON_NAME] [PERSON_…" at bounding box center [141, 253] width 62 height 15
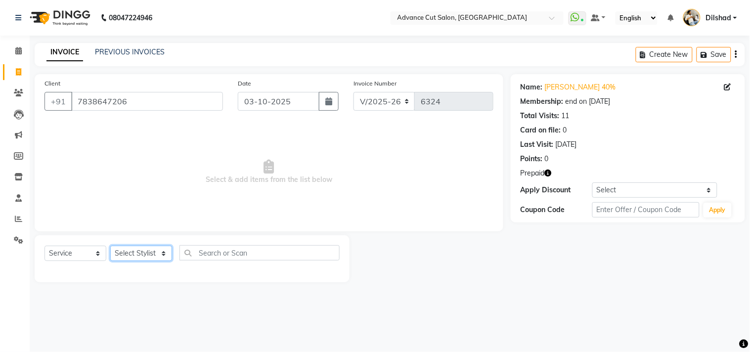
select select "15343"
click at [110, 246] on select "Select Stylist [PERSON_NAME] [PERSON_NAME] [PERSON_NAME] [PERSON_NAME] [PERSON_…" at bounding box center [141, 253] width 62 height 15
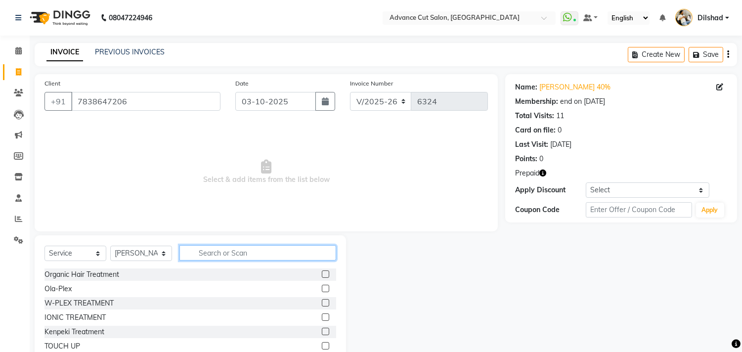
click at [201, 249] on input "text" at bounding box center [257, 252] width 157 height 15
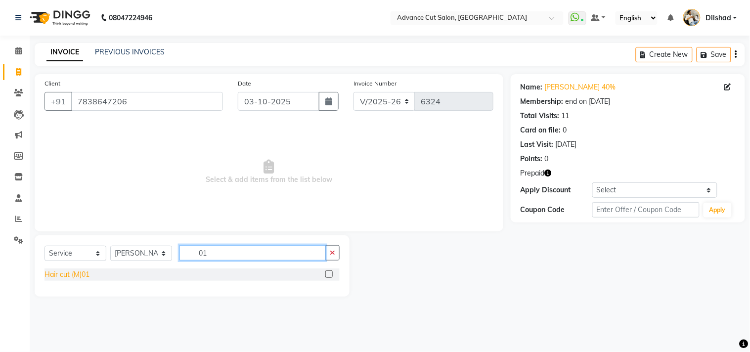
type input "01"
click at [60, 274] on div "Hair cut (M)01" at bounding box center [67, 274] width 45 height 10
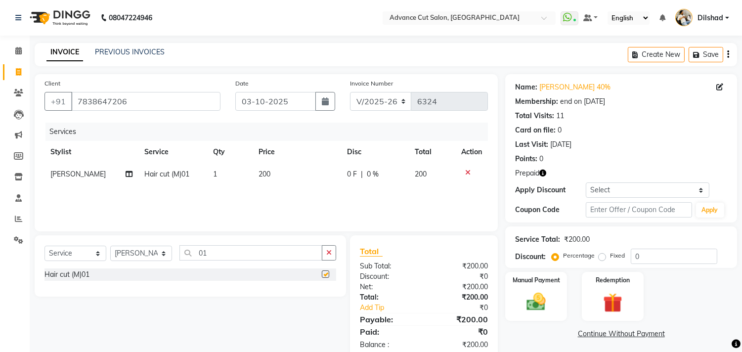
checkbox input "false"
click at [608, 295] on img at bounding box center [612, 303] width 33 height 25
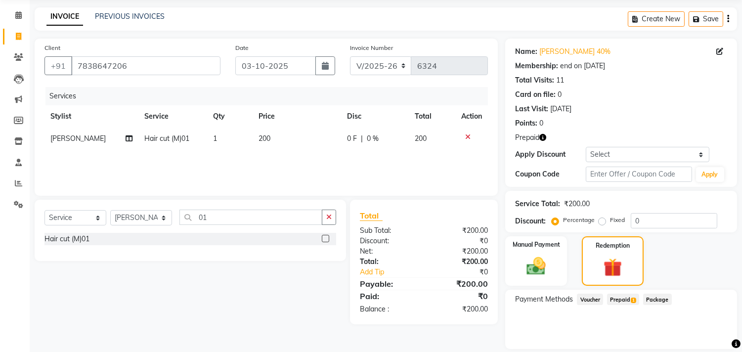
scroll to position [67, 0]
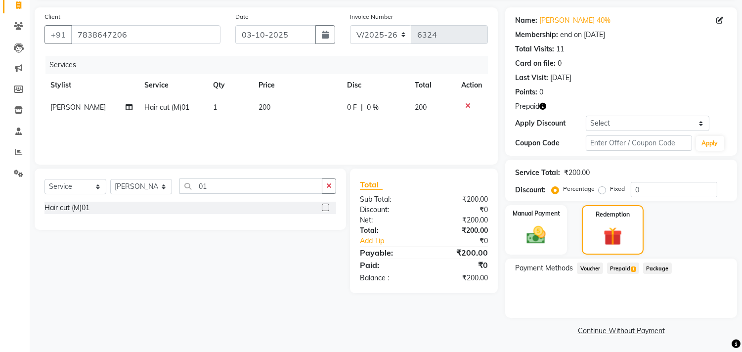
click at [624, 273] on span "Prepaid 1" at bounding box center [623, 268] width 32 height 11
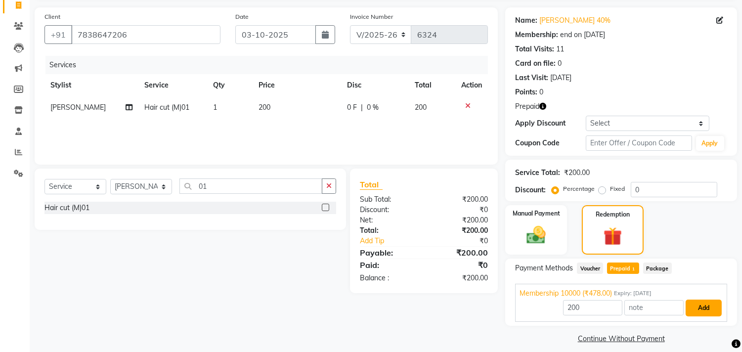
click at [696, 308] on button "Add" at bounding box center [704, 308] width 36 height 17
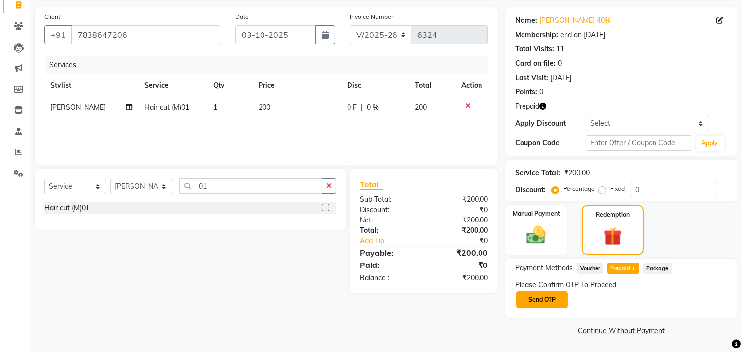
click at [551, 293] on button "Send OTP" at bounding box center [542, 299] width 52 height 17
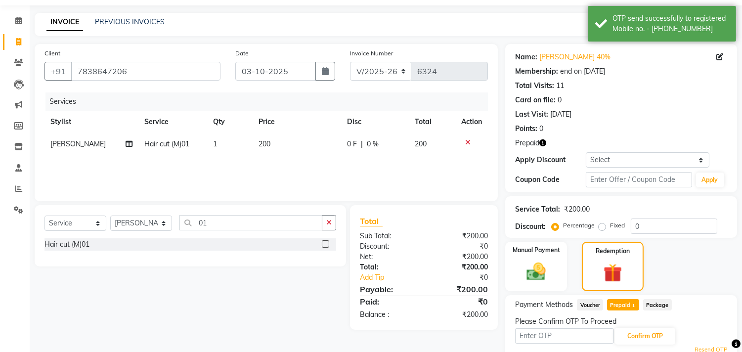
scroll to position [71, 0]
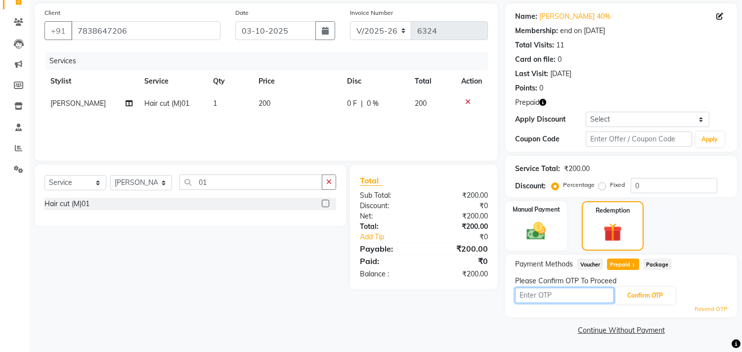
click at [525, 297] on input "text" at bounding box center [564, 295] width 99 height 15
type input "5078"
click at [654, 292] on button "Confirm OTP" at bounding box center [645, 295] width 60 height 17
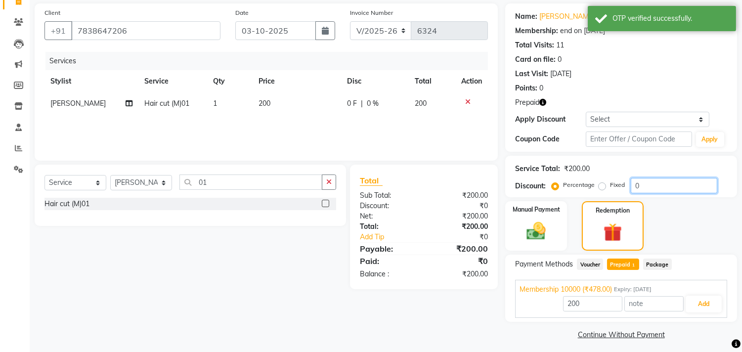
click at [631, 184] on input "0" at bounding box center [674, 185] width 87 height 15
type input "40"
type input "478"
type input "40"
click at [676, 218] on div "Manual Payment Redemption" at bounding box center [621, 225] width 247 height 49
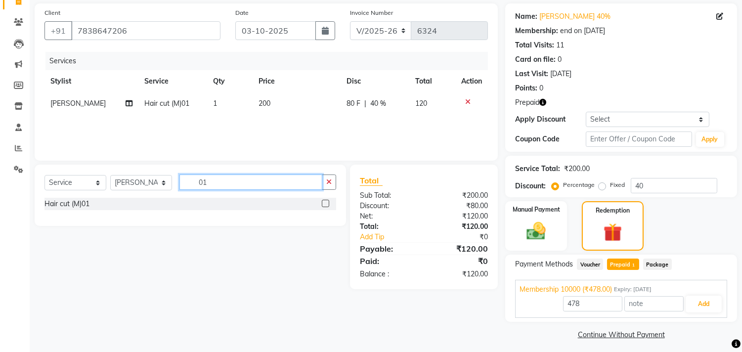
click at [256, 186] on input "01" at bounding box center [250, 182] width 143 height 15
type input "03"
click at [126, 205] on div "Hair Cut with Shampoo (M) 03" at bounding box center [93, 204] width 96 height 10
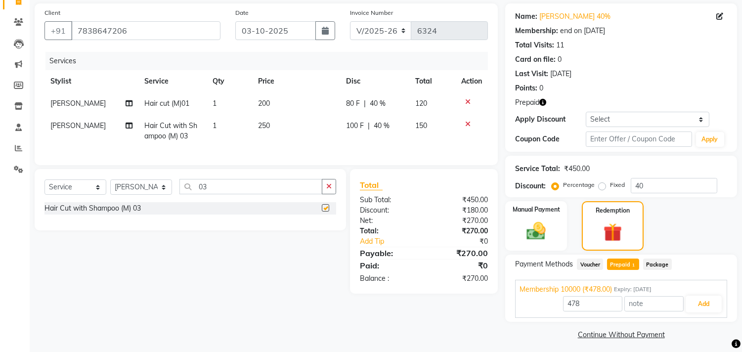
checkbox input "false"
click at [223, 194] on input "03" at bounding box center [250, 186] width 143 height 15
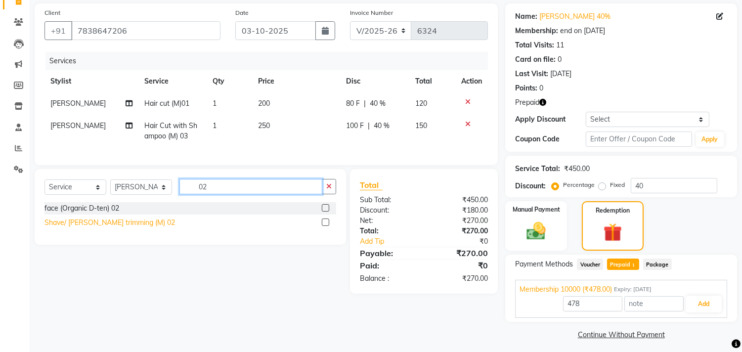
type input "02"
click at [131, 228] on div "Shave/ [PERSON_NAME] trimming (M) 02" at bounding box center [110, 223] width 131 height 10
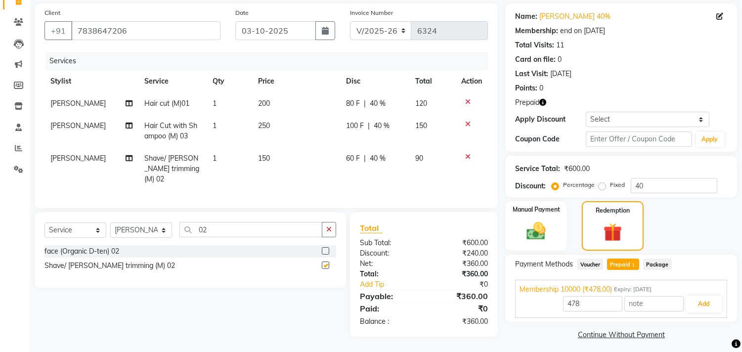
checkbox input "false"
click at [468, 104] on icon at bounding box center [467, 101] width 5 height 7
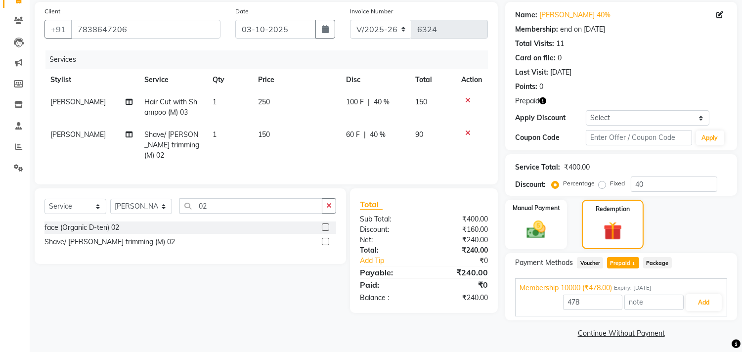
scroll to position [75, 0]
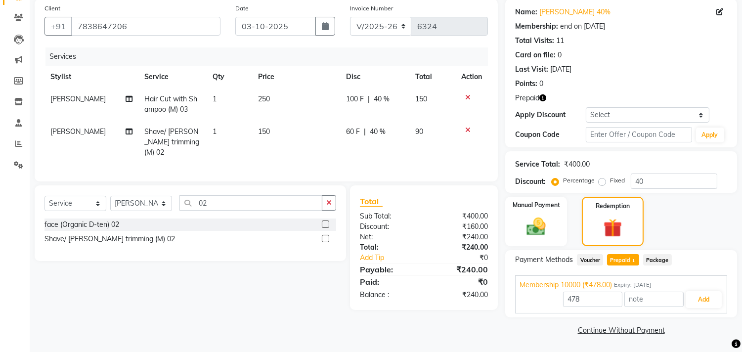
click at [617, 259] on span "Prepaid 1" at bounding box center [623, 259] width 32 height 11
type input "240"
click at [700, 295] on button "Add" at bounding box center [704, 299] width 36 height 17
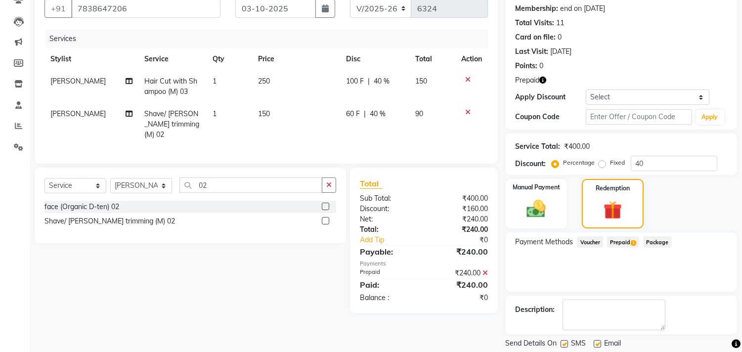
scroll to position [123, 0]
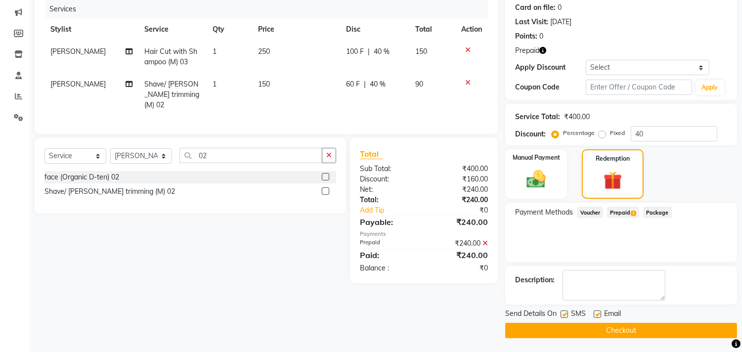
click at [649, 327] on button "Checkout" at bounding box center [621, 330] width 232 height 15
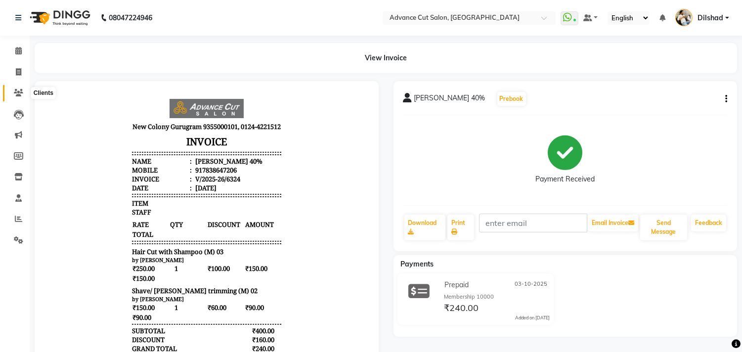
click at [18, 85] on link "Clients" at bounding box center [15, 93] width 24 height 16
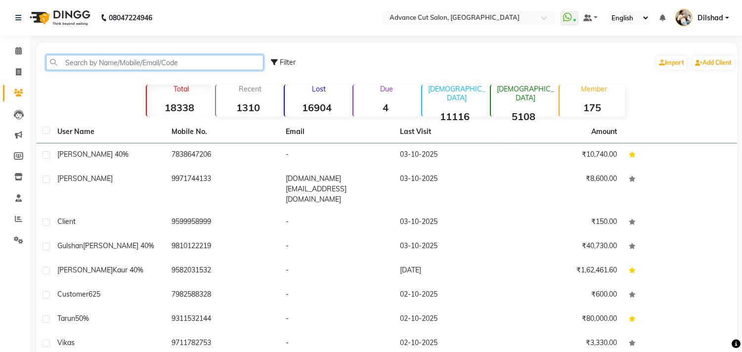
click at [72, 65] on input "text" at bounding box center [155, 62] width 218 height 15
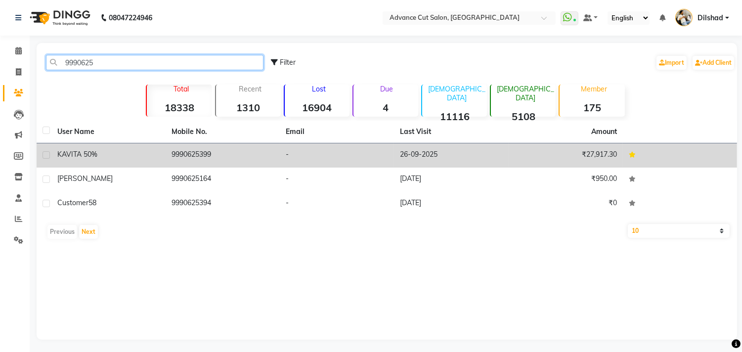
type input "9990625"
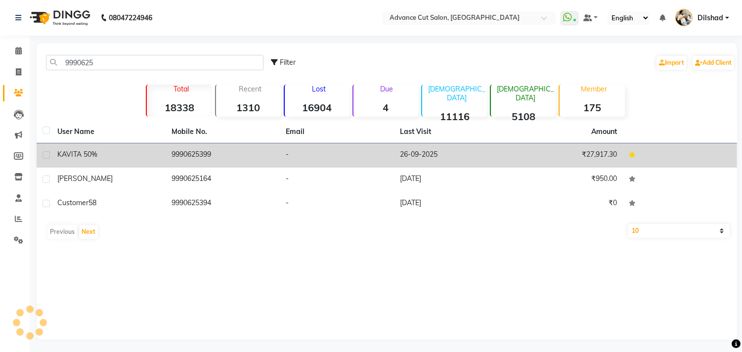
click at [414, 156] on td "26-09-2025" at bounding box center [451, 155] width 114 height 24
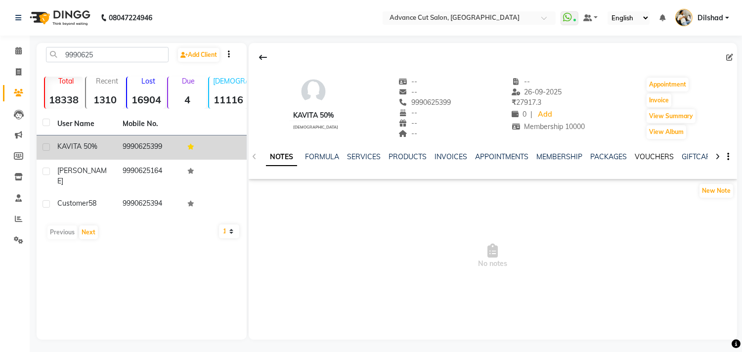
click at [649, 156] on link "VOUCHERS" at bounding box center [654, 156] width 39 height 9
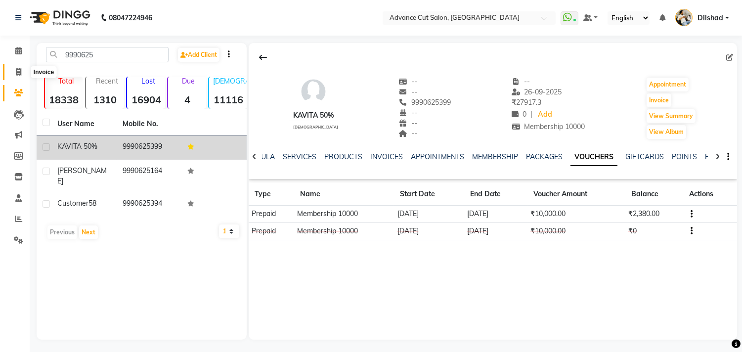
click at [13, 70] on span at bounding box center [18, 72] width 17 height 11
select select "service"
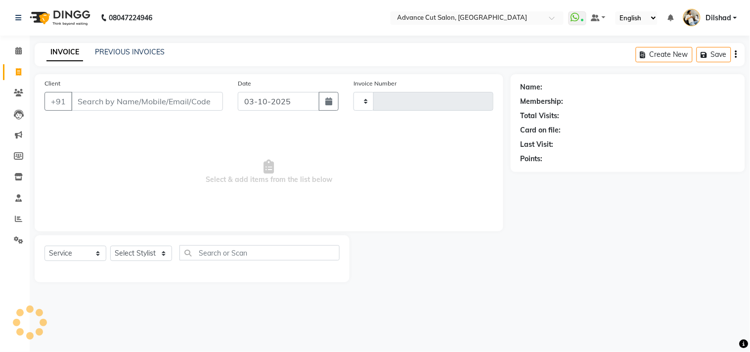
type input "6325"
select select "922"
click at [234, 63] on div "INVOICE PREVIOUS INVOICES Create New Save" at bounding box center [390, 54] width 711 height 23
click at [17, 50] on icon at bounding box center [18, 50] width 6 height 7
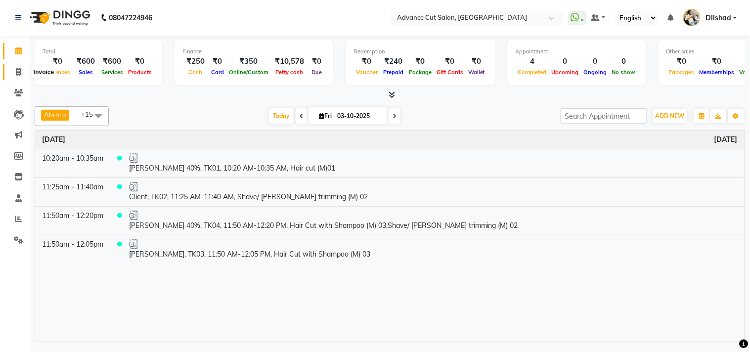
click at [10, 71] on span at bounding box center [18, 72] width 17 height 11
select select "service"
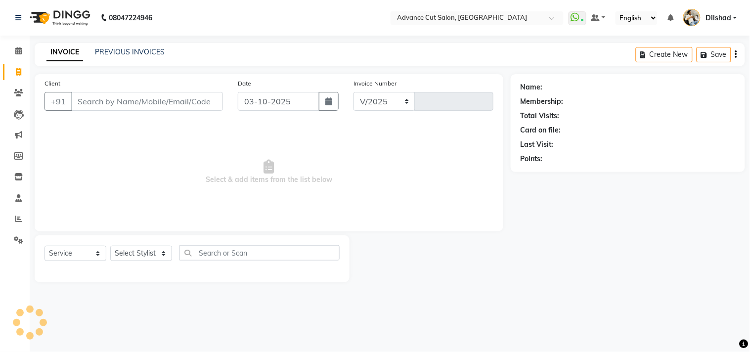
select select "922"
type input "6325"
click at [239, 52] on div "INVOICE PREVIOUS INVOICES Create New Save" at bounding box center [390, 54] width 711 height 23
click at [307, 51] on div "INVOICE PREVIOUS INVOICES Create New Save" at bounding box center [390, 54] width 711 height 23
